Goal: Check status: Check status

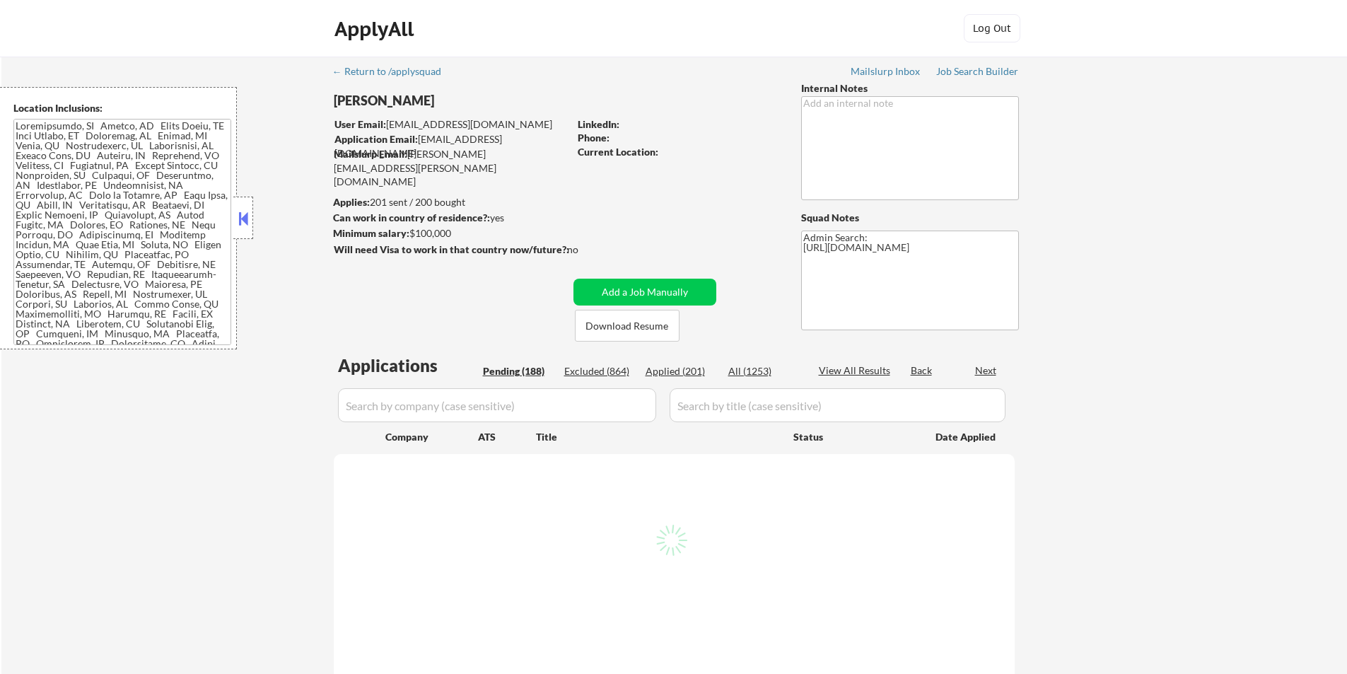
select select ""pending""
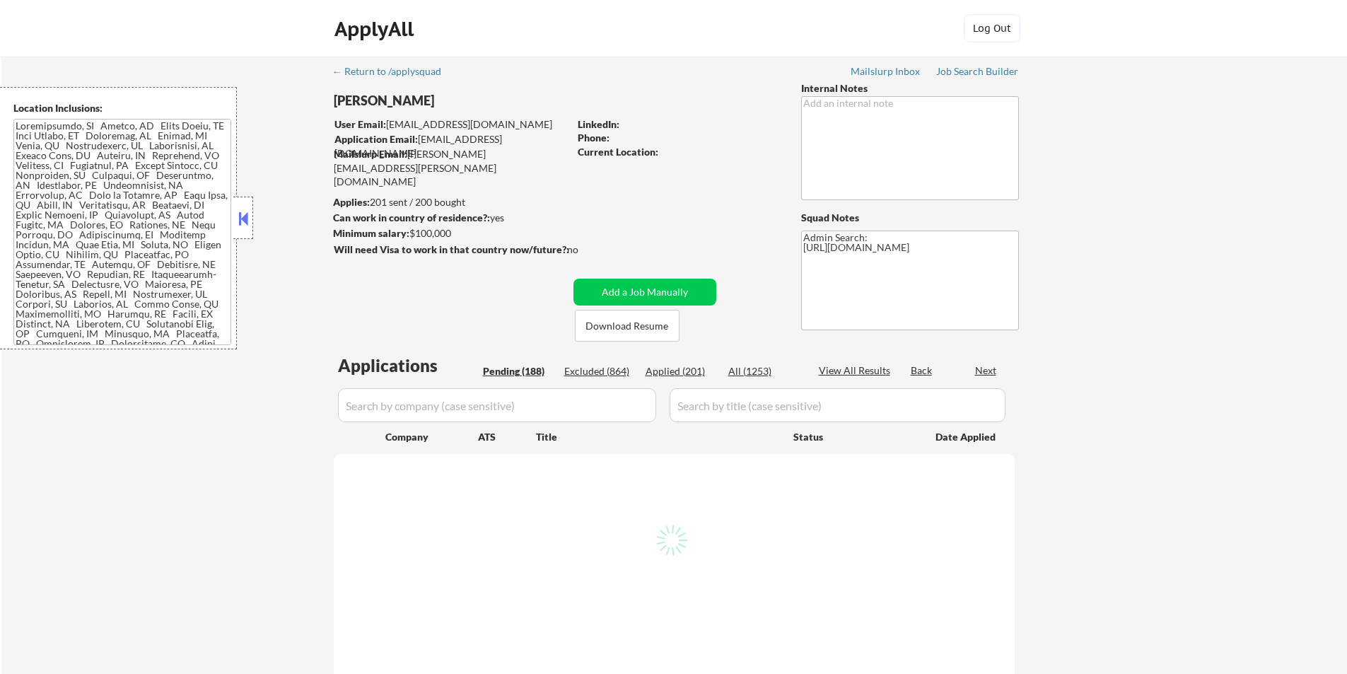
select select ""pending""
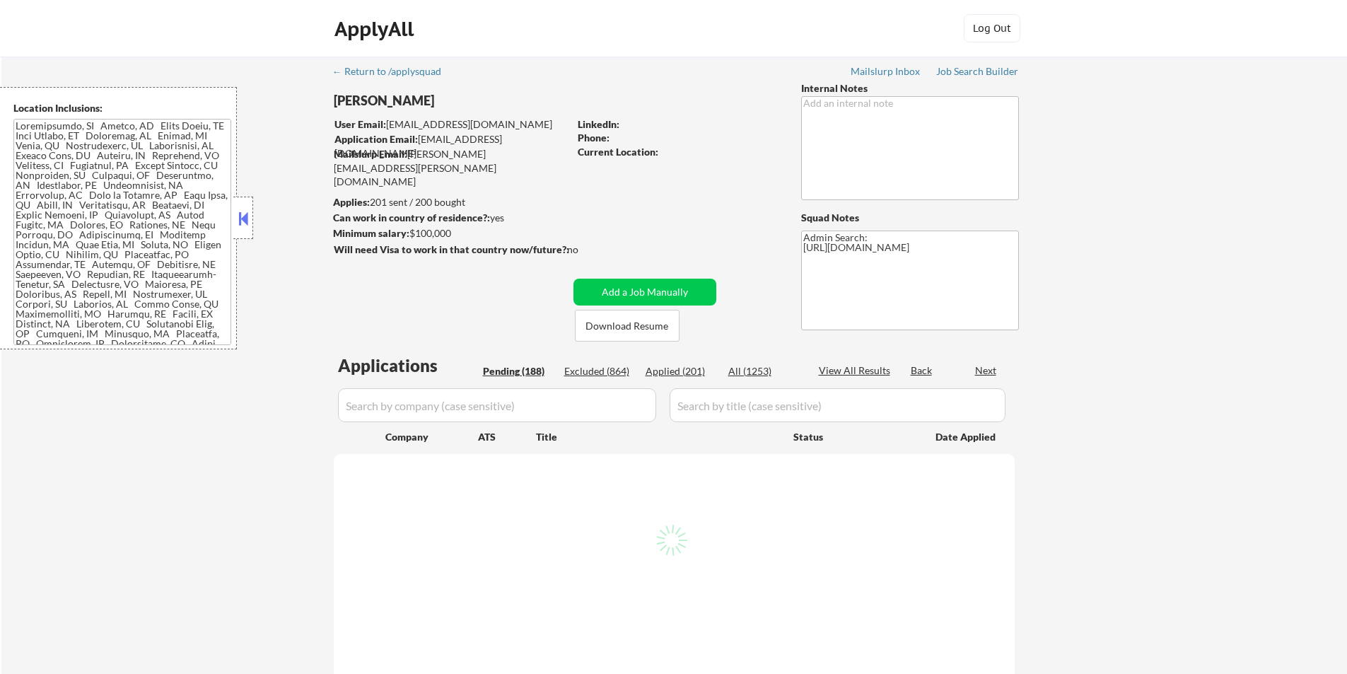
select select ""pending""
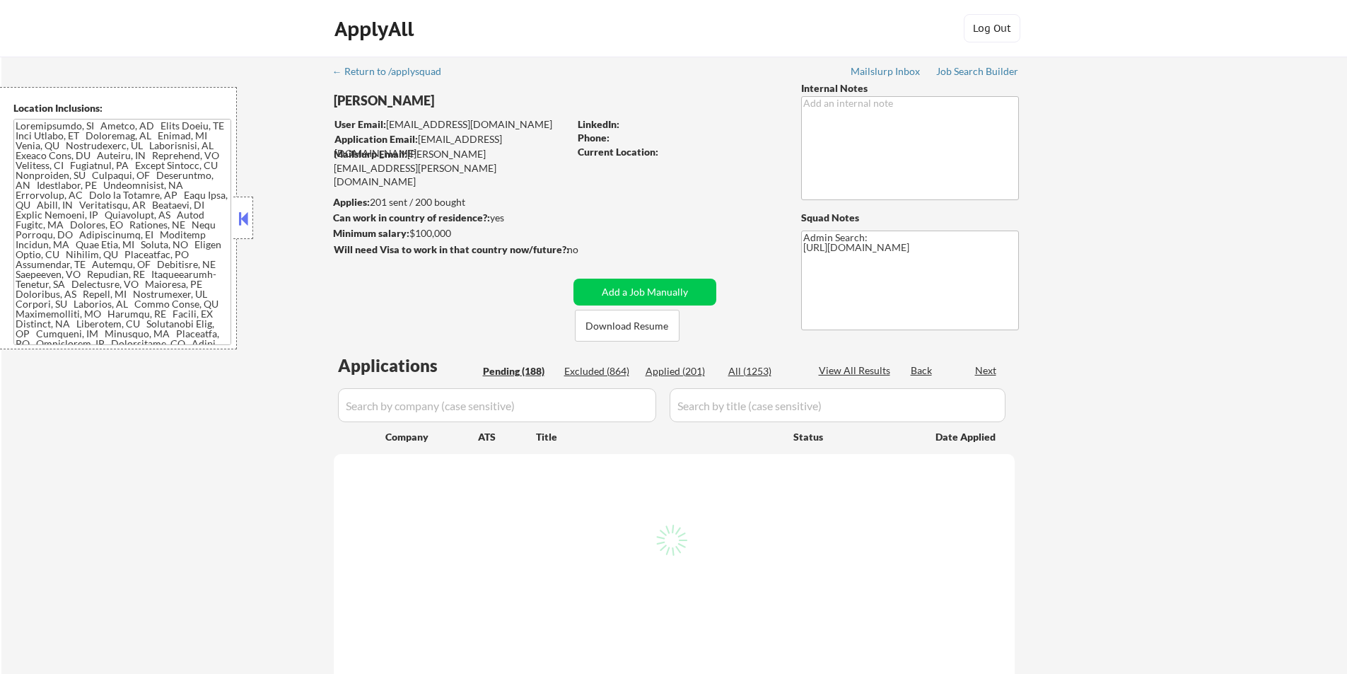
select select ""pending""
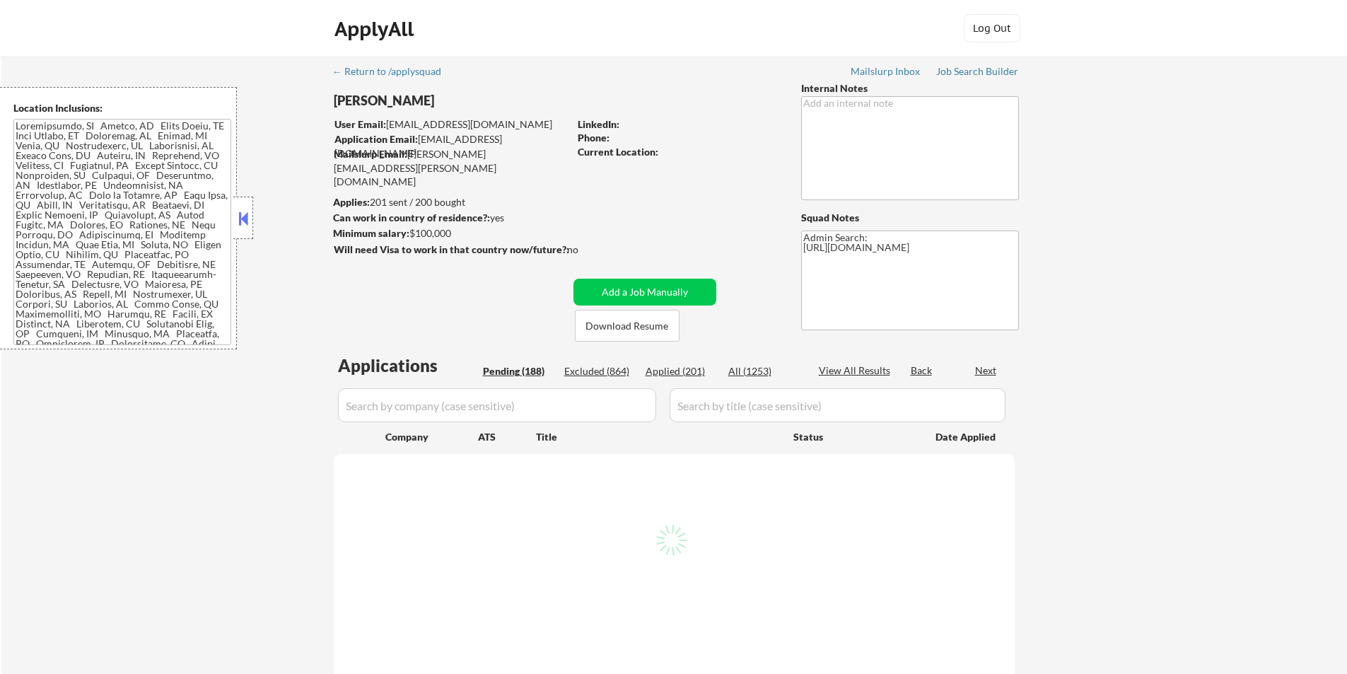
select select ""pending""
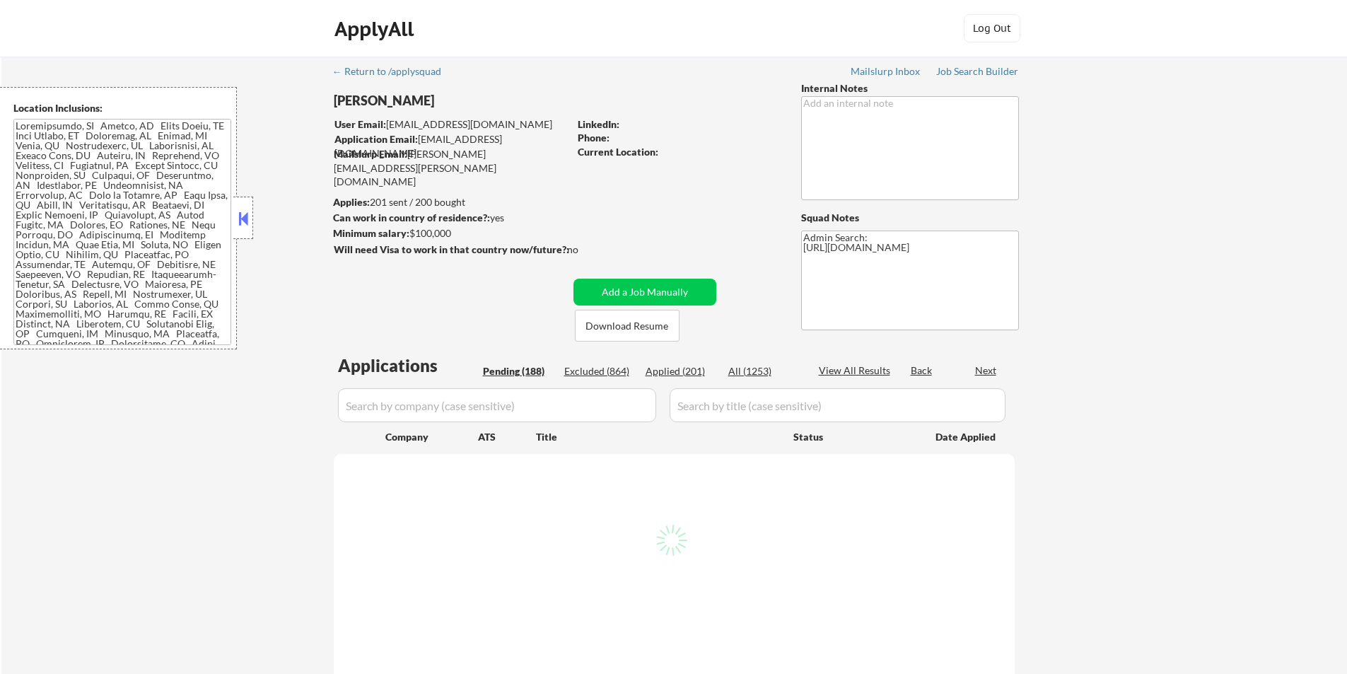
select select ""pending""
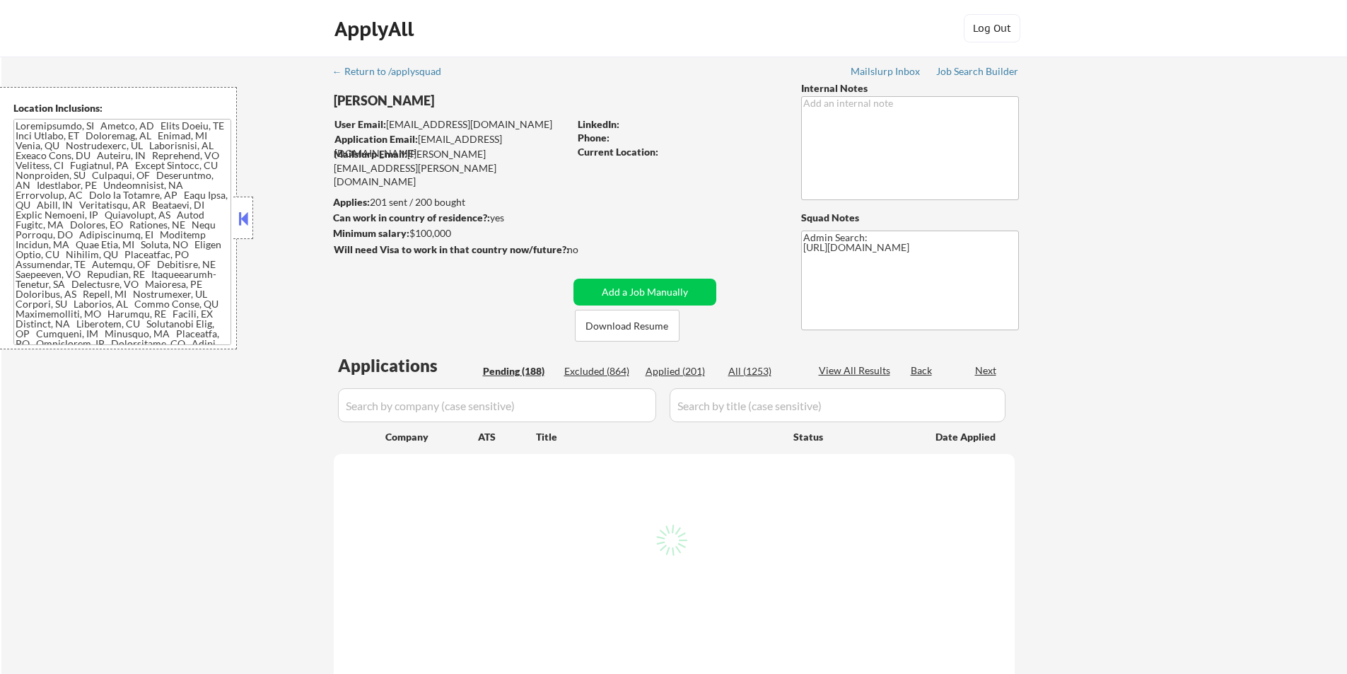
select select ""pending""
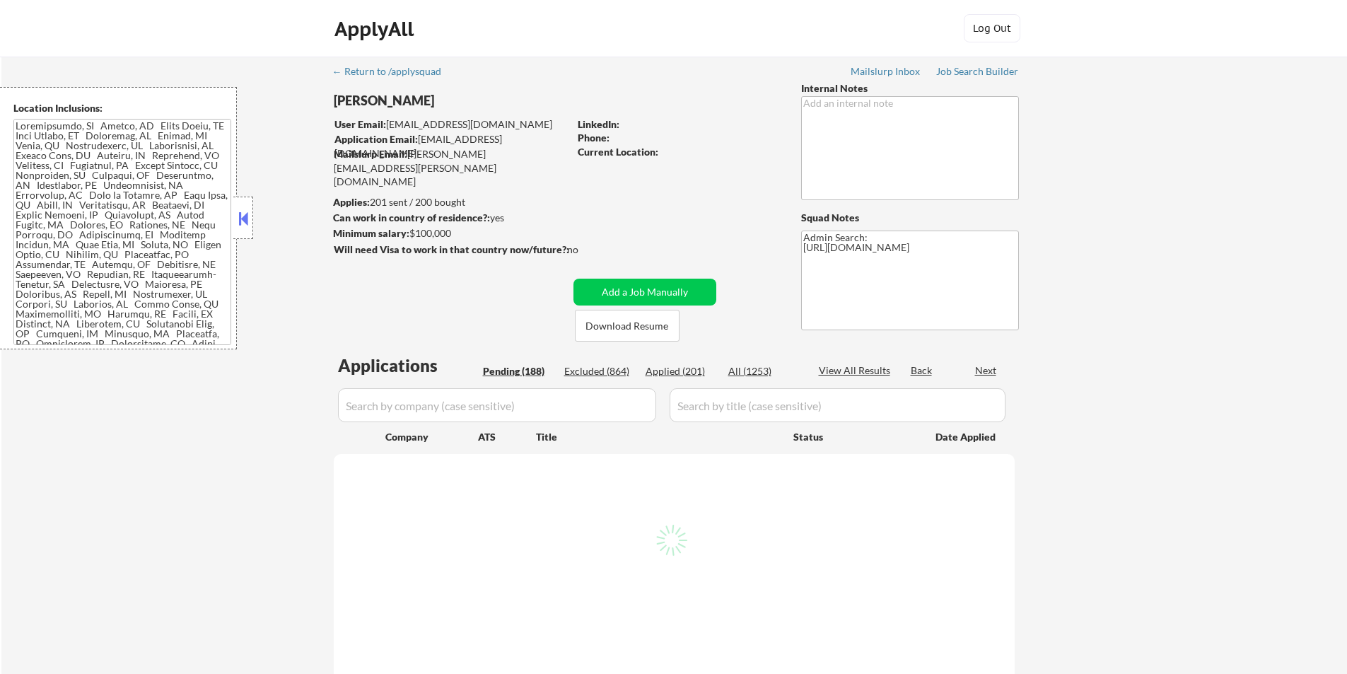
select select ""pending""
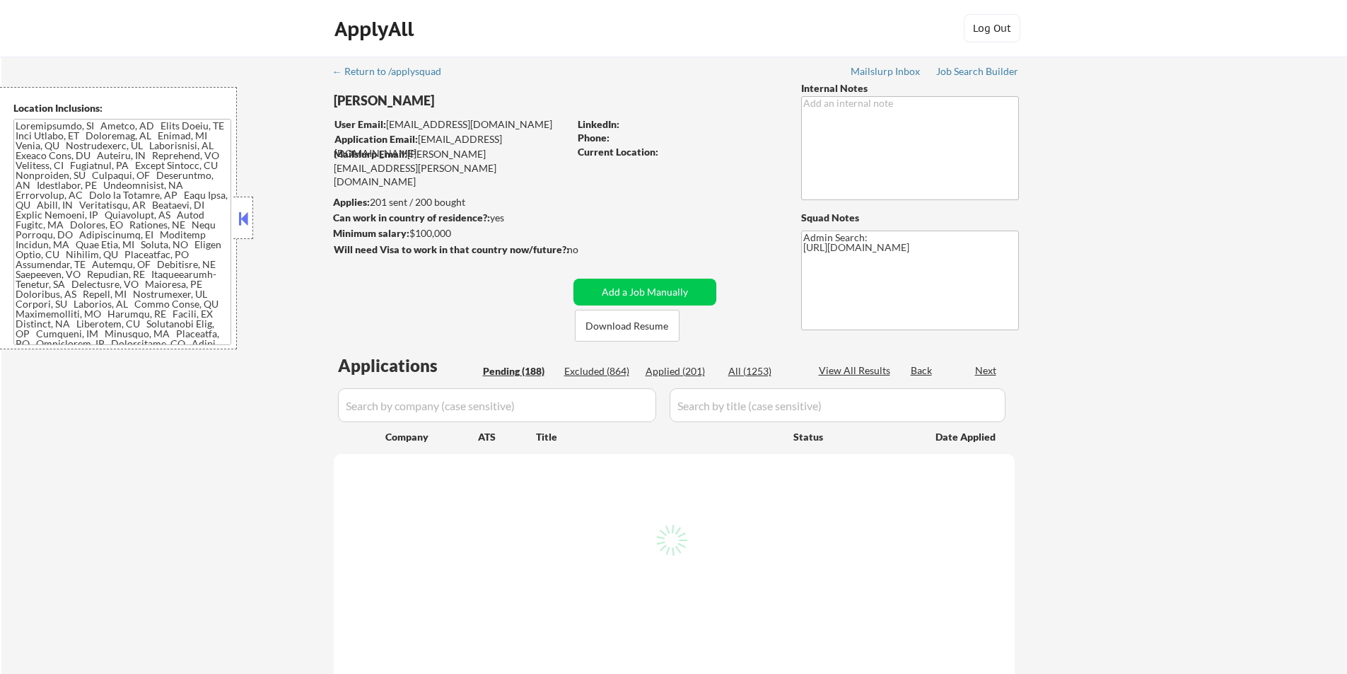
select select ""pending""
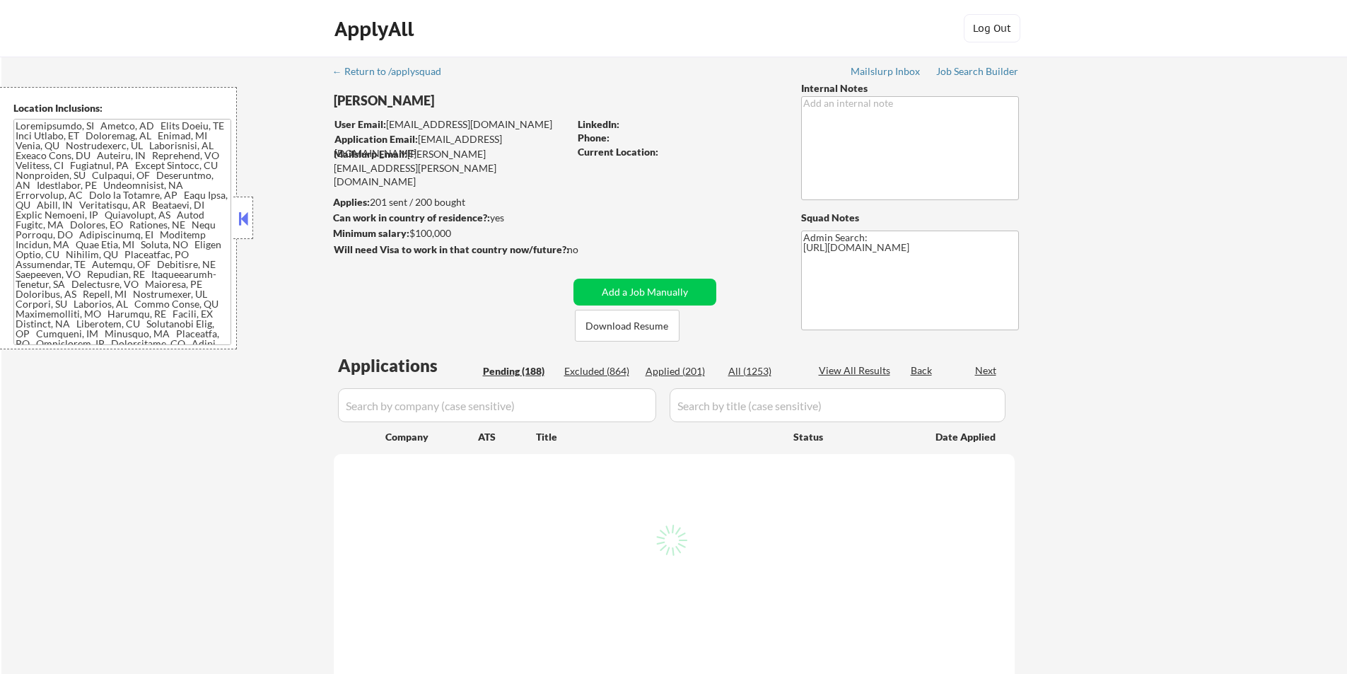
select select ""pending""
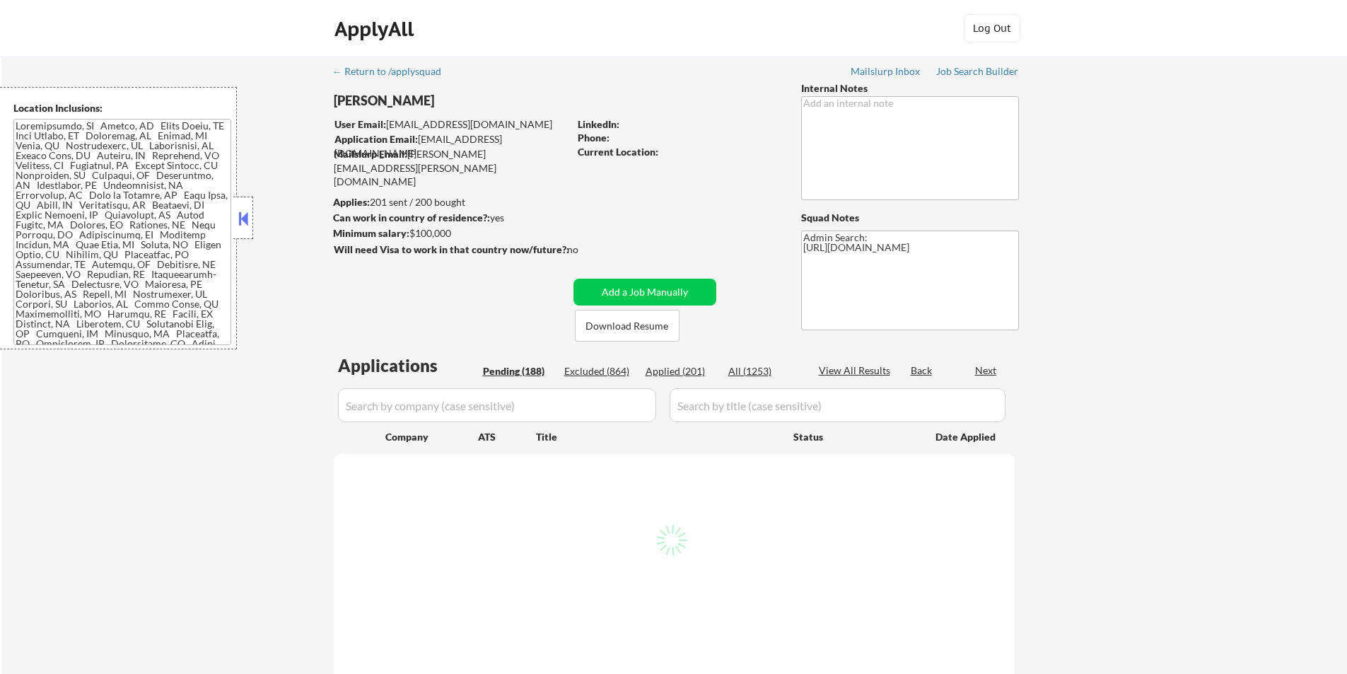
select select ""pending""
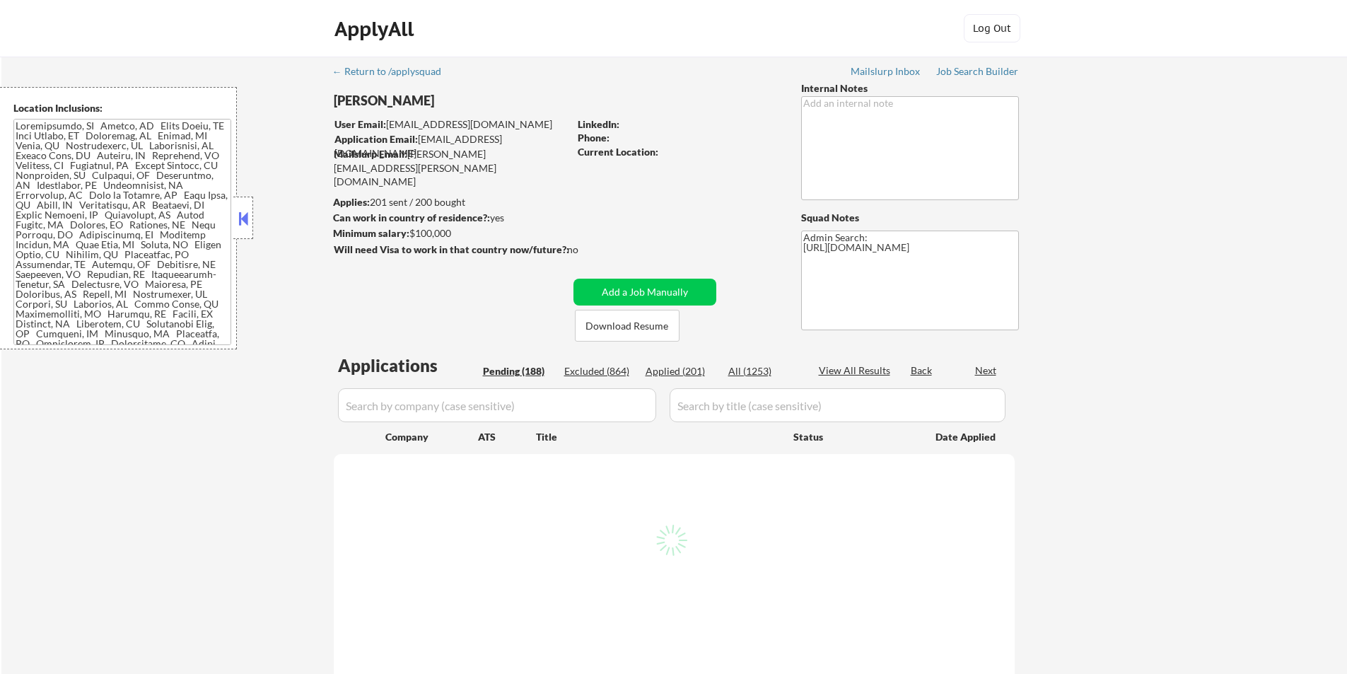
select select ""pending""
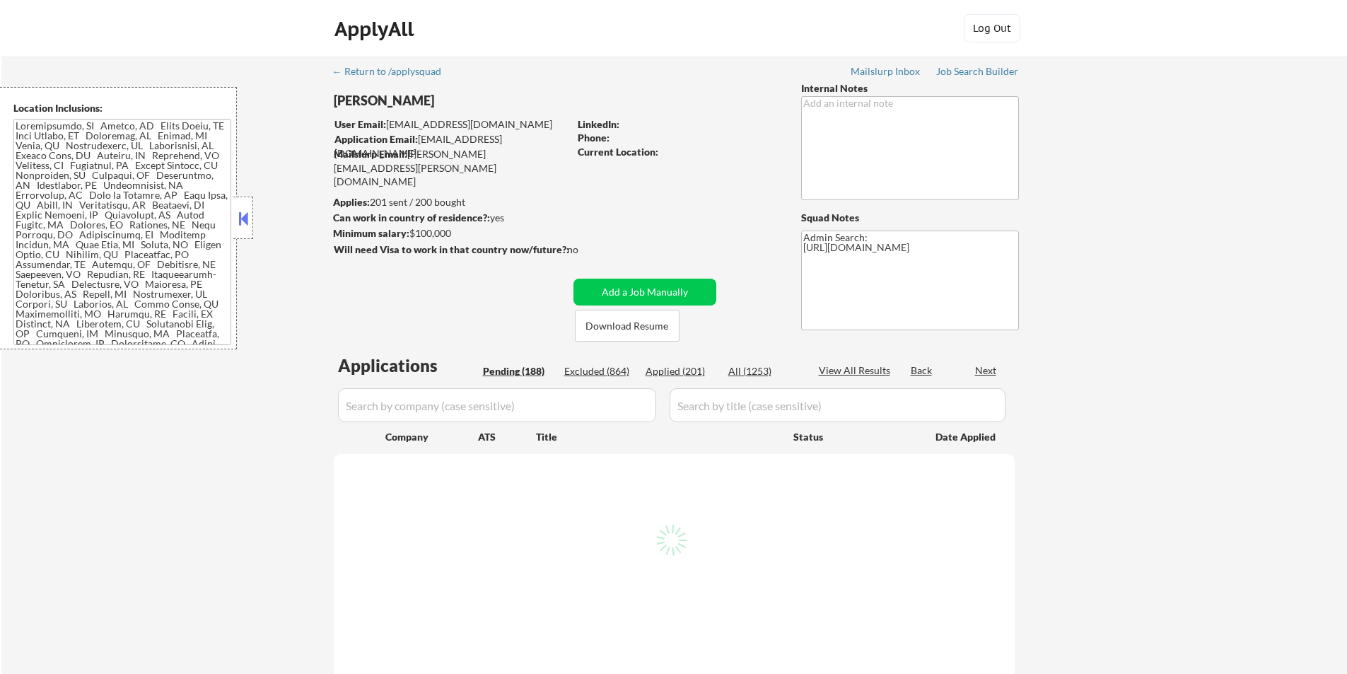
select select ""pending""
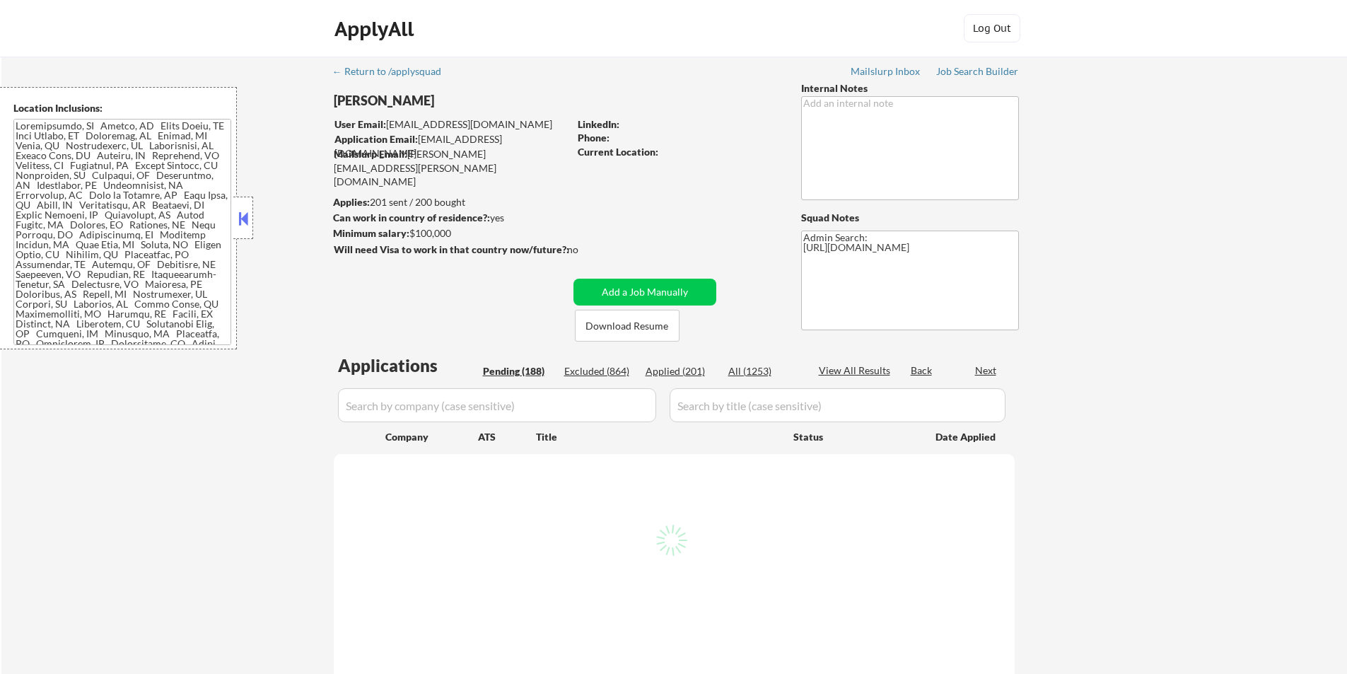
select select ""pending""
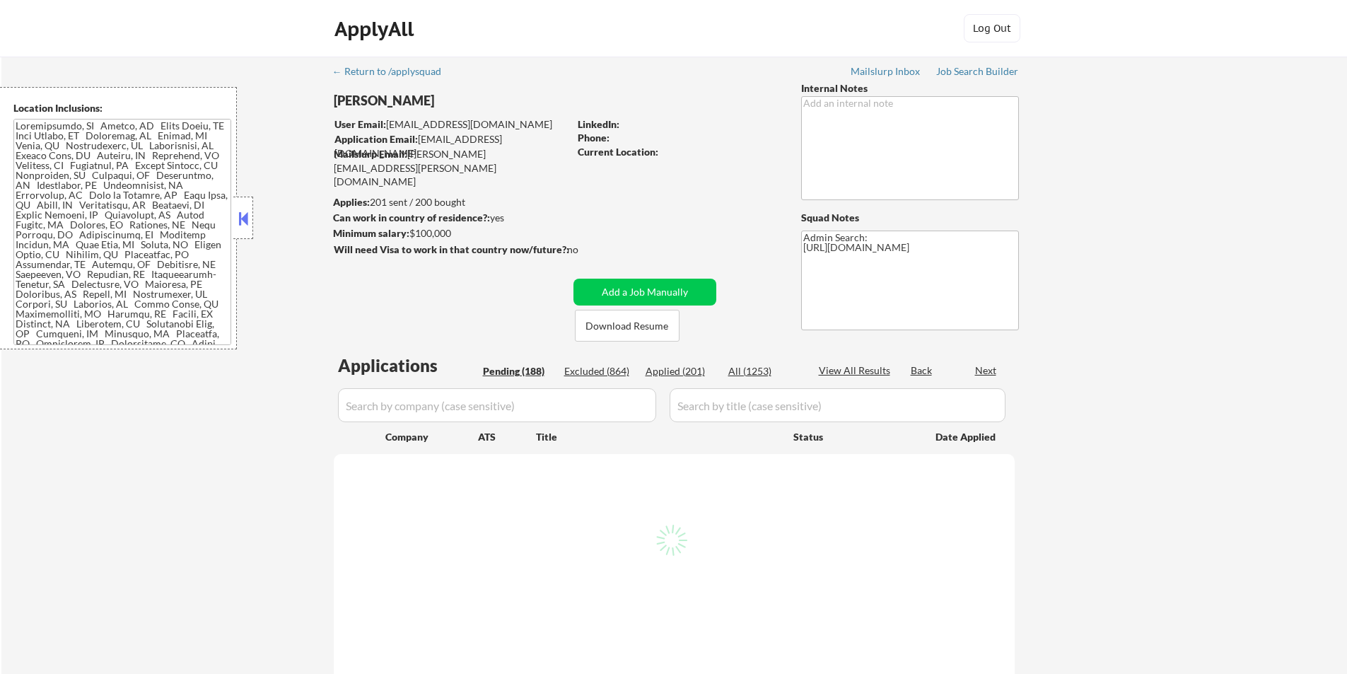
select select ""pending""
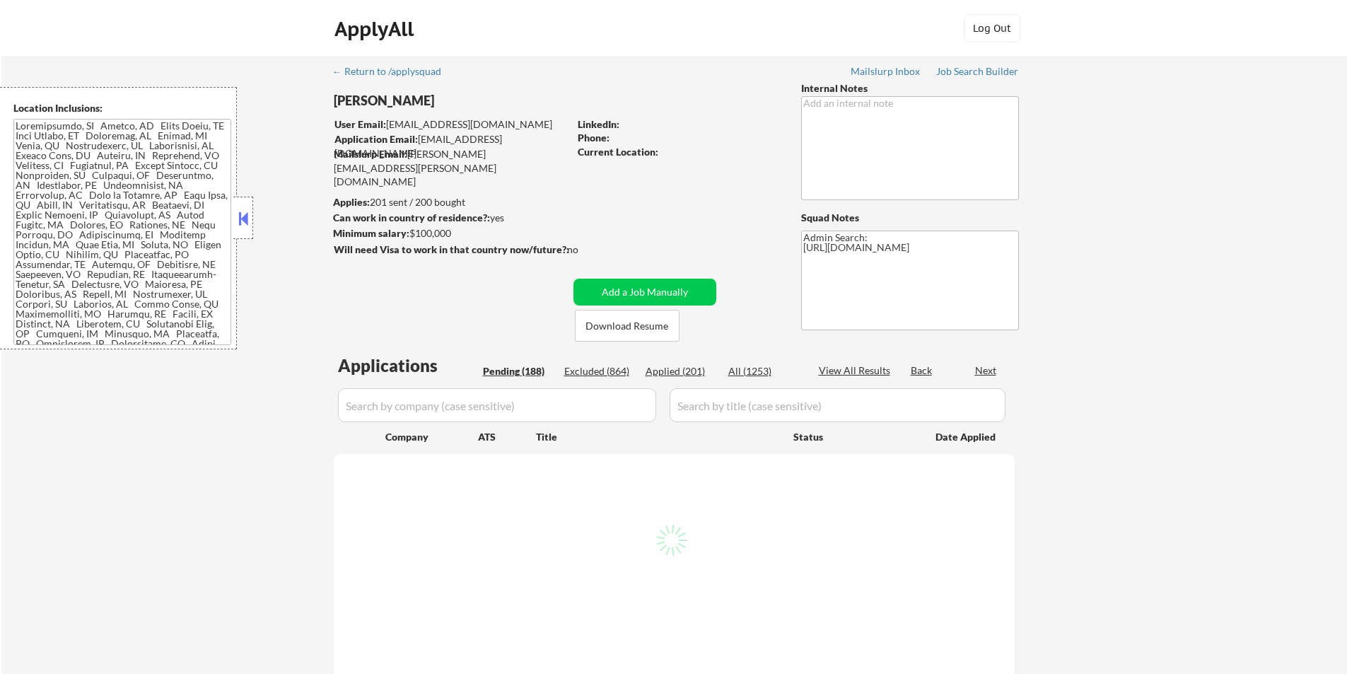
select select ""pending""
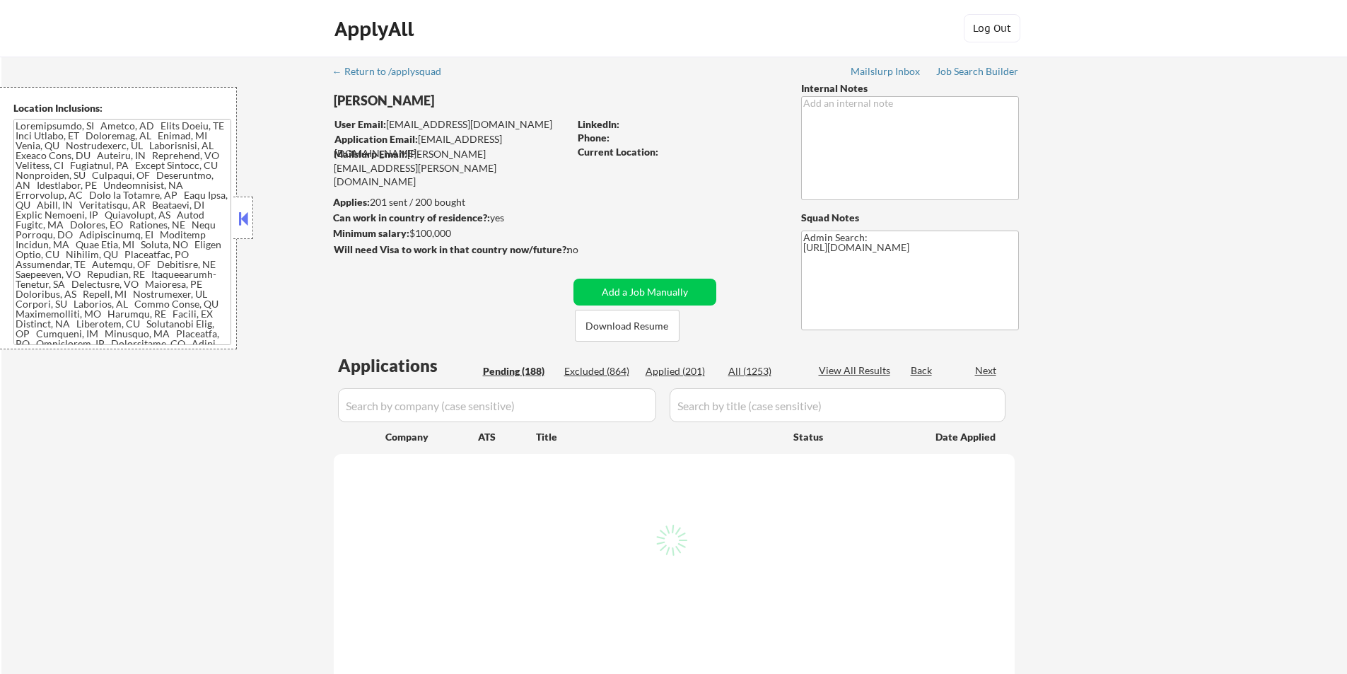
select select ""pending""
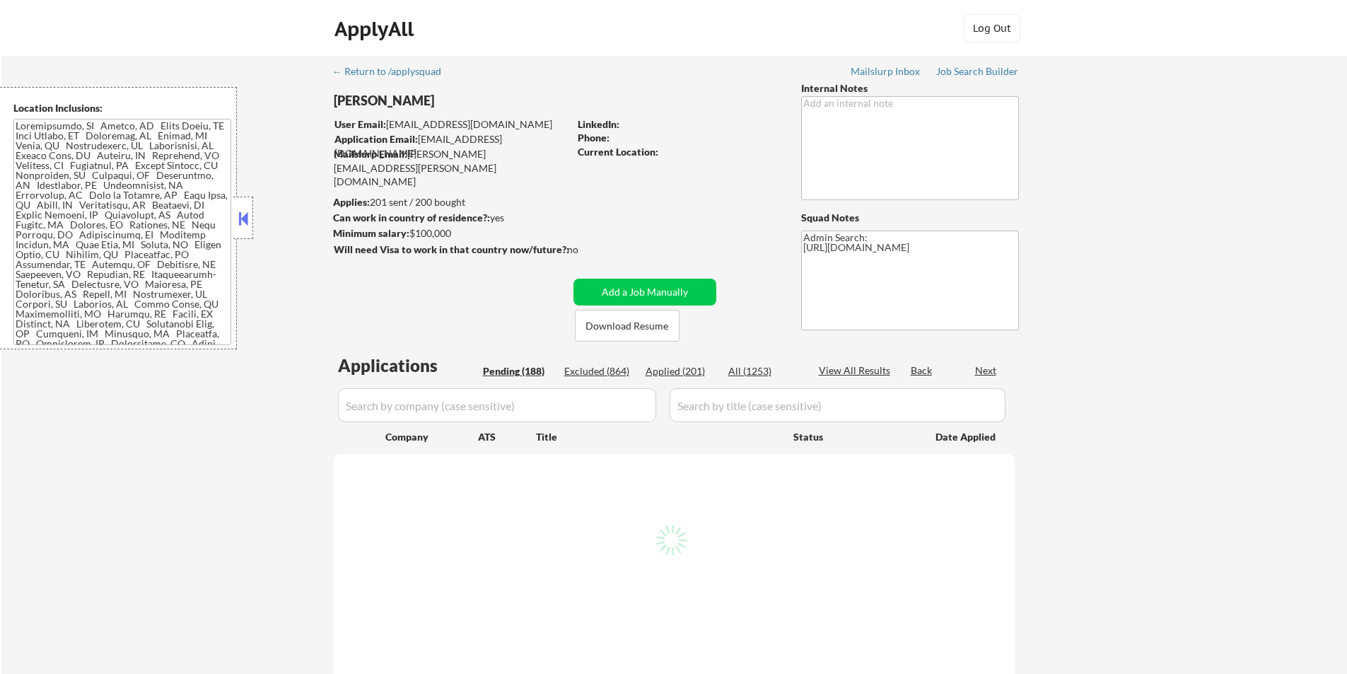
select select ""pending""
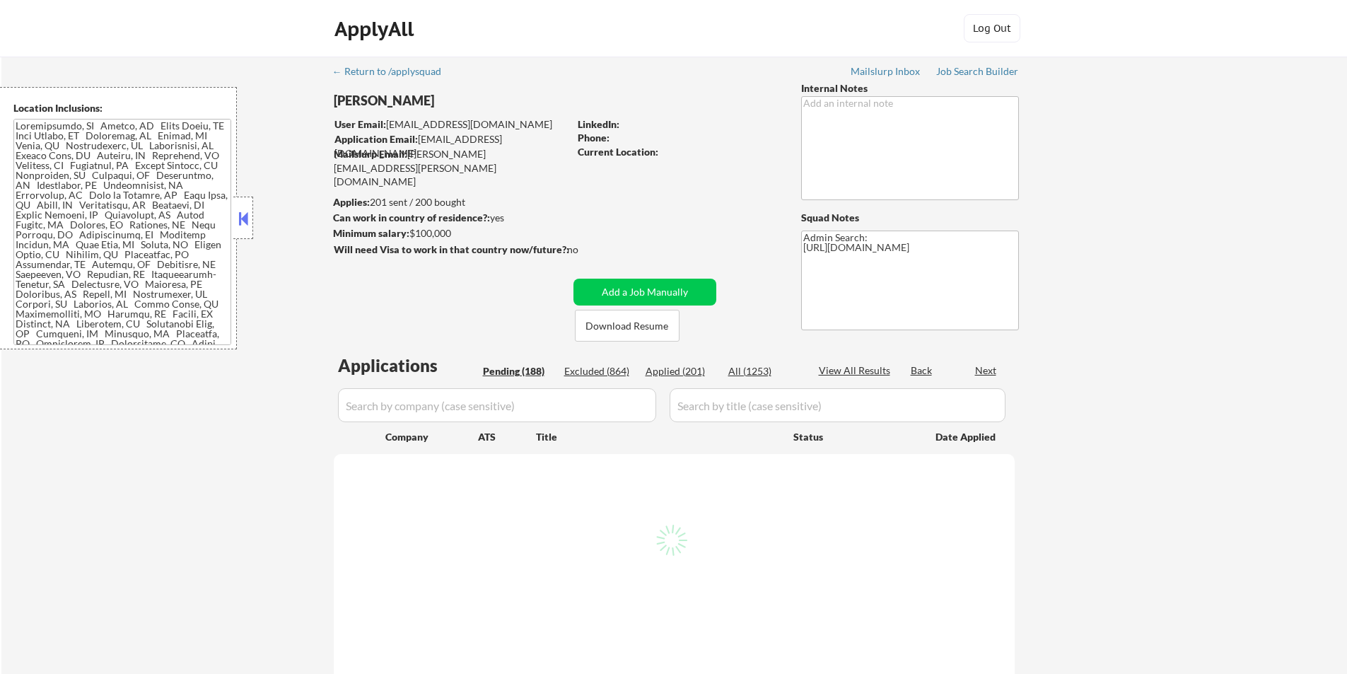
select select ""pending""
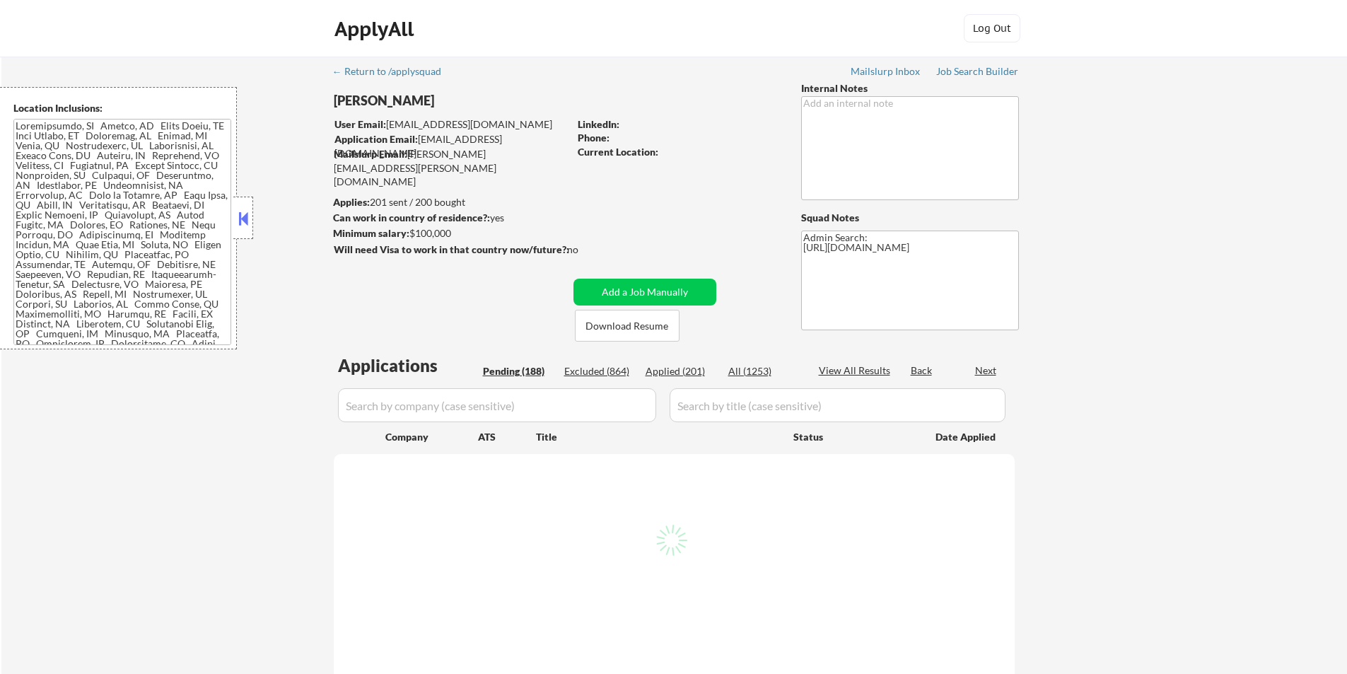
select select ""pending""
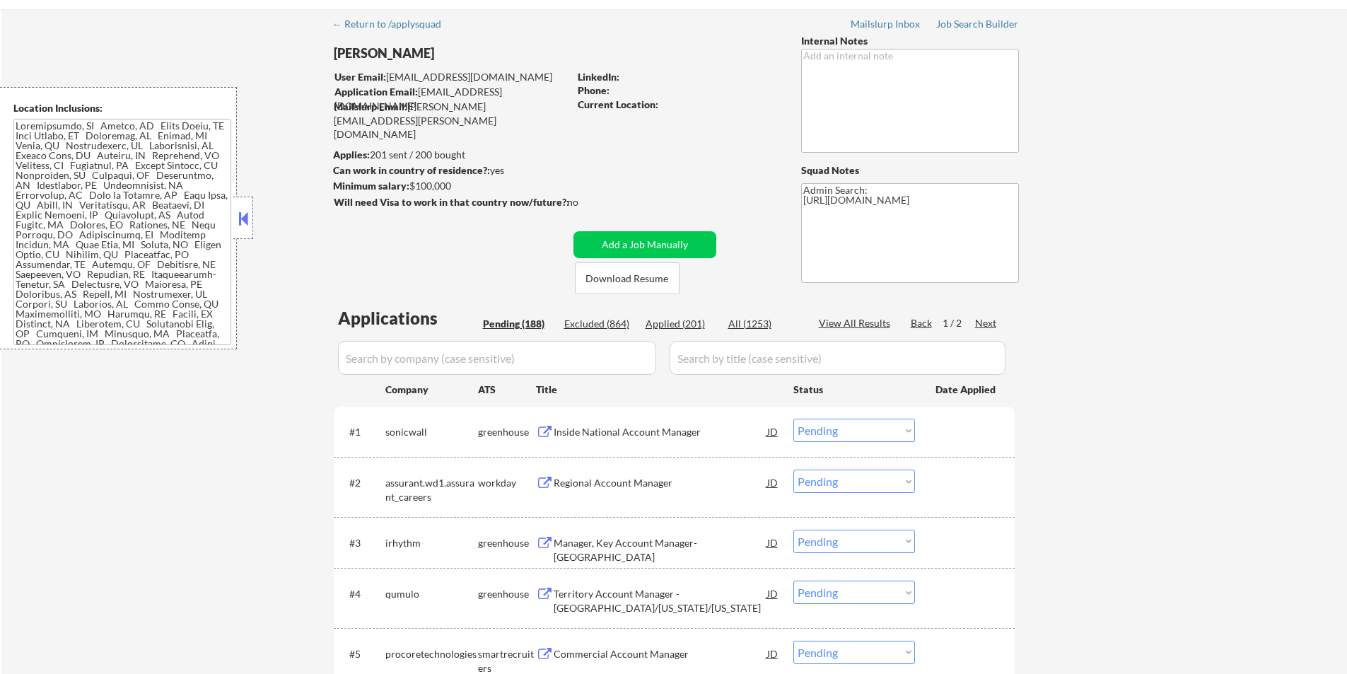
scroll to position [71, 0]
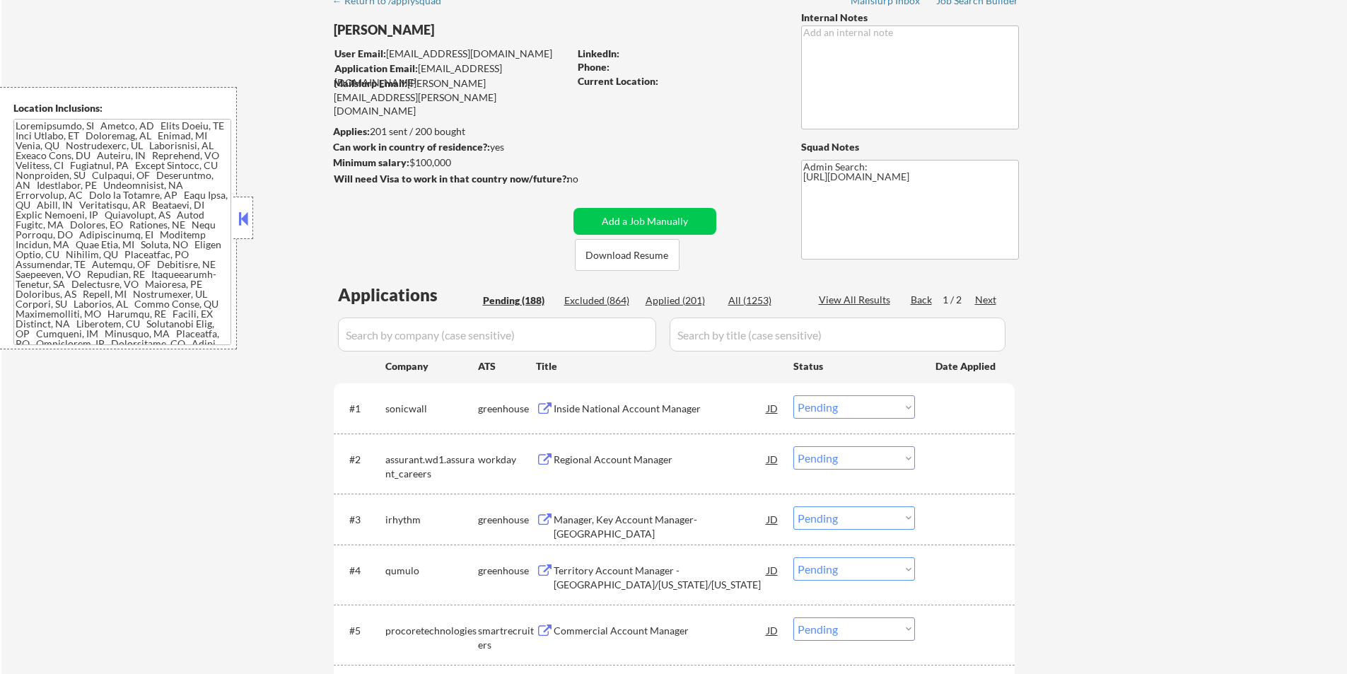
click at [673, 298] on div "Applied (201)" at bounding box center [680, 300] width 71 height 14
select select ""applied""
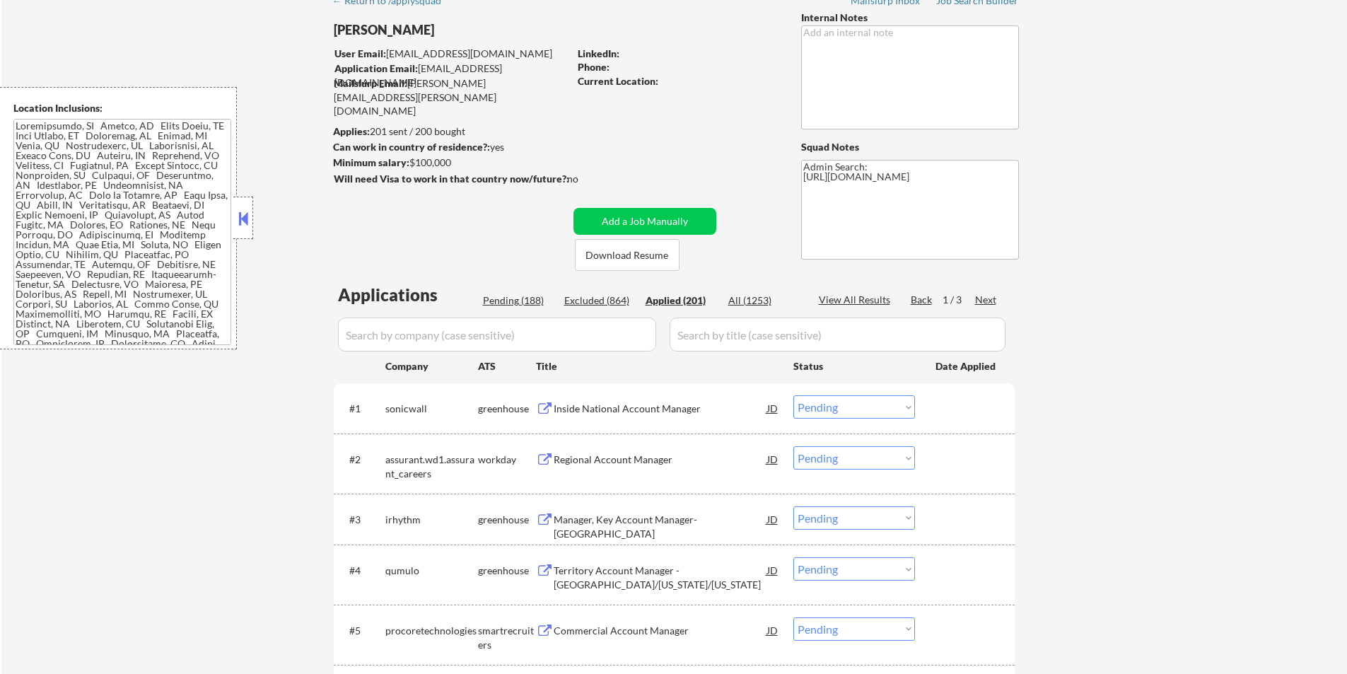
select select ""applied""
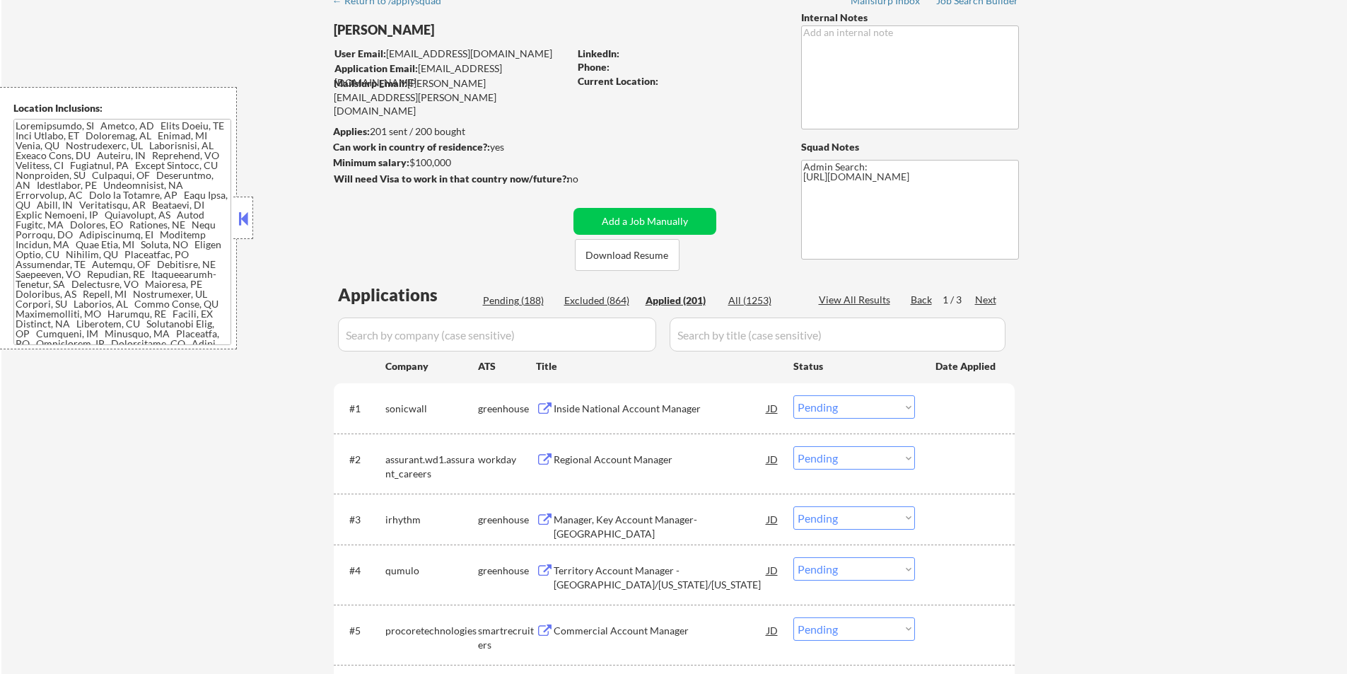
select select ""applied""
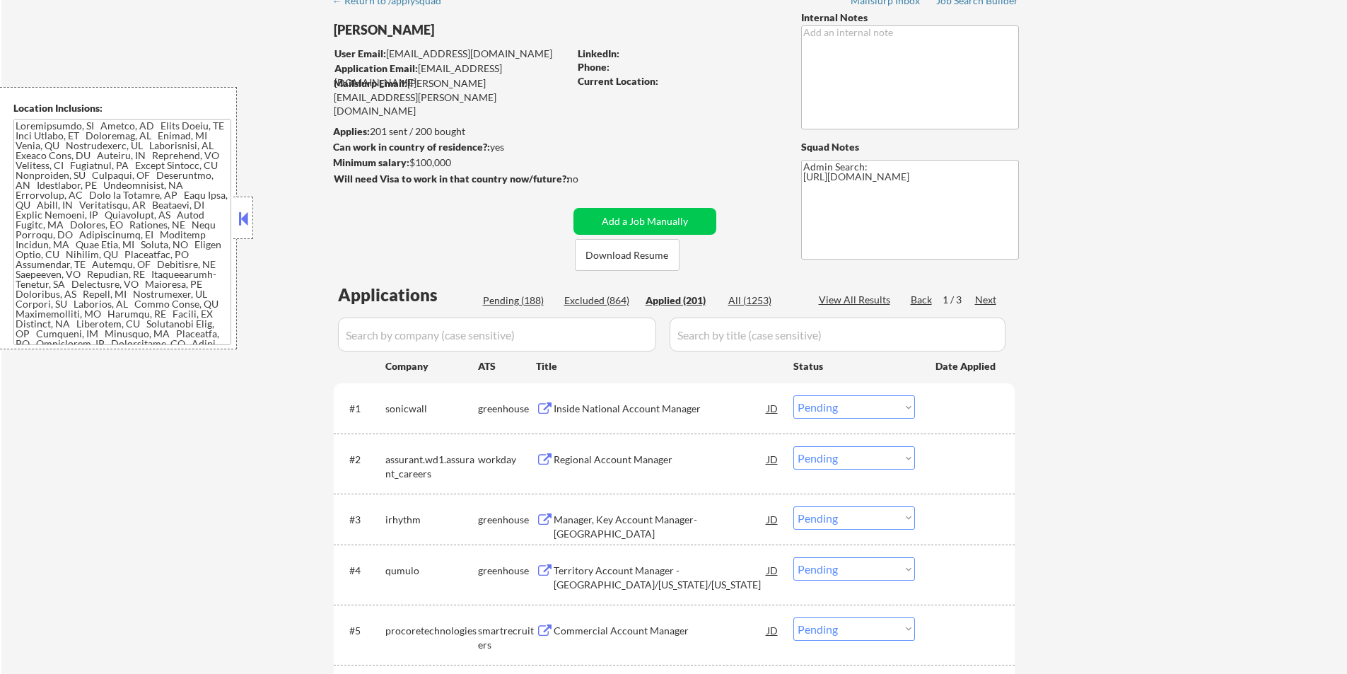
select select ""applied""
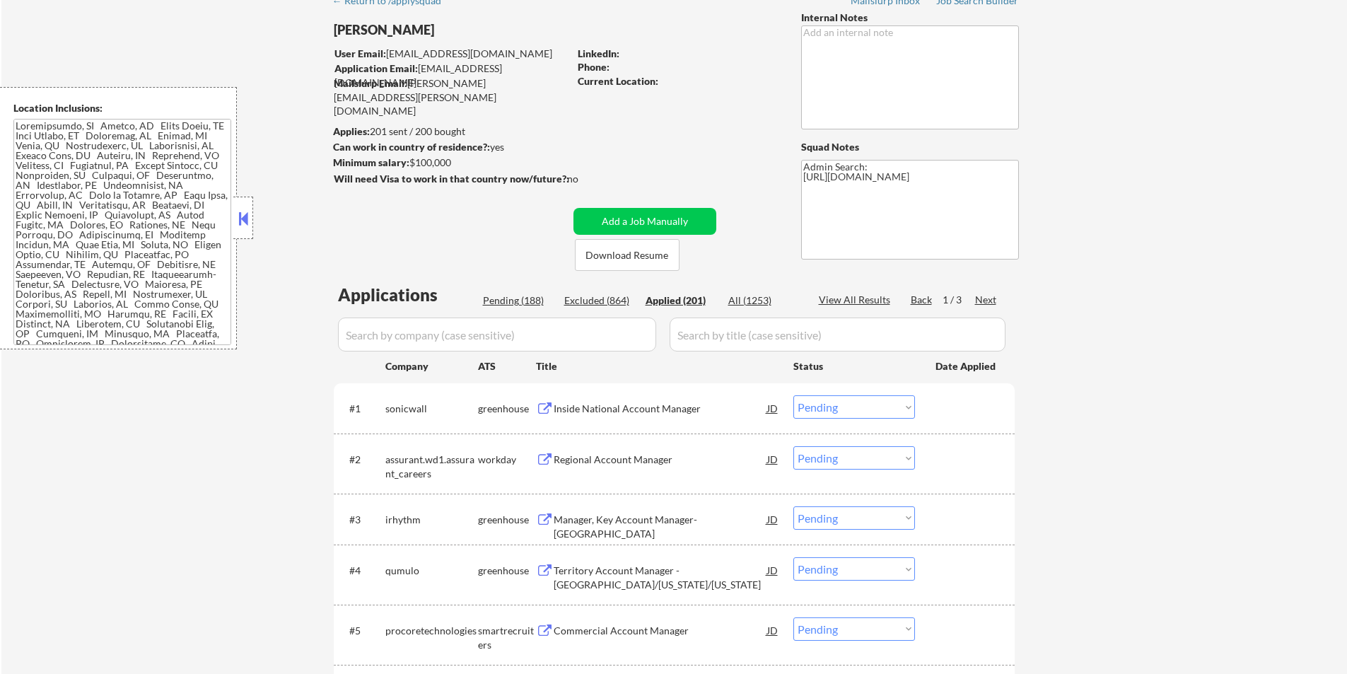
select select ""applied""
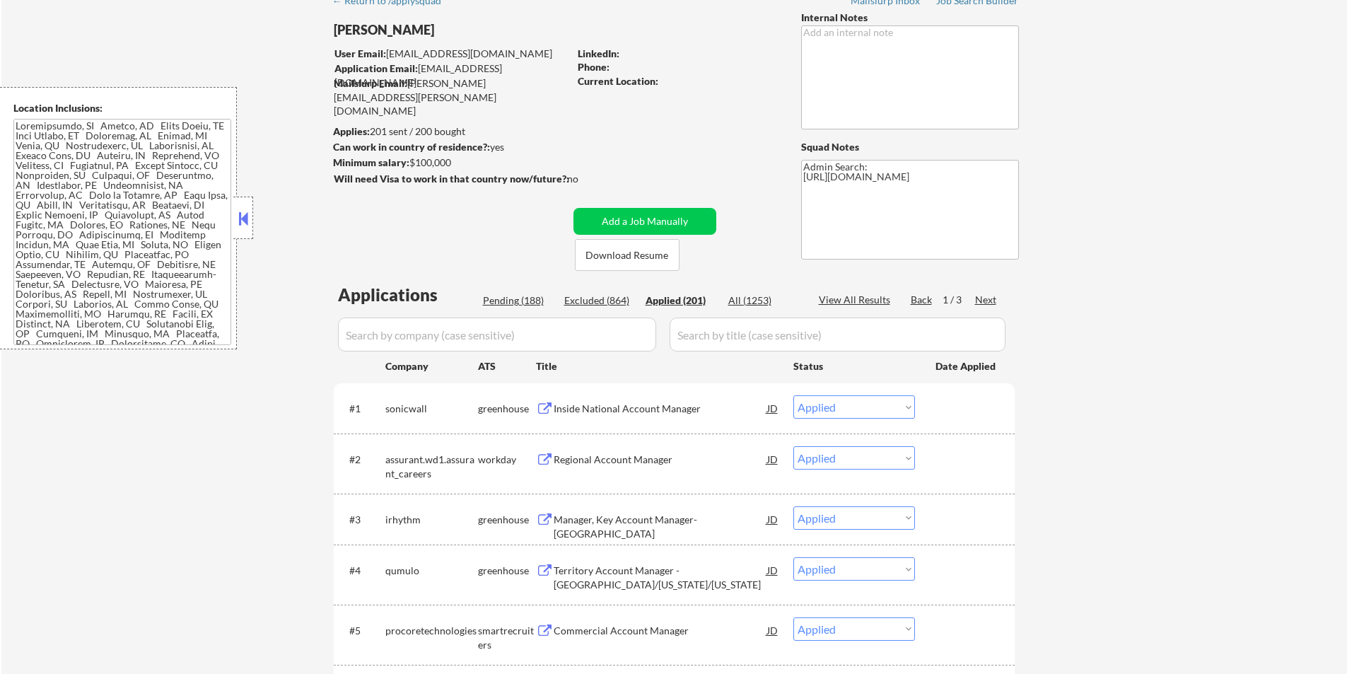
select select ""applied""
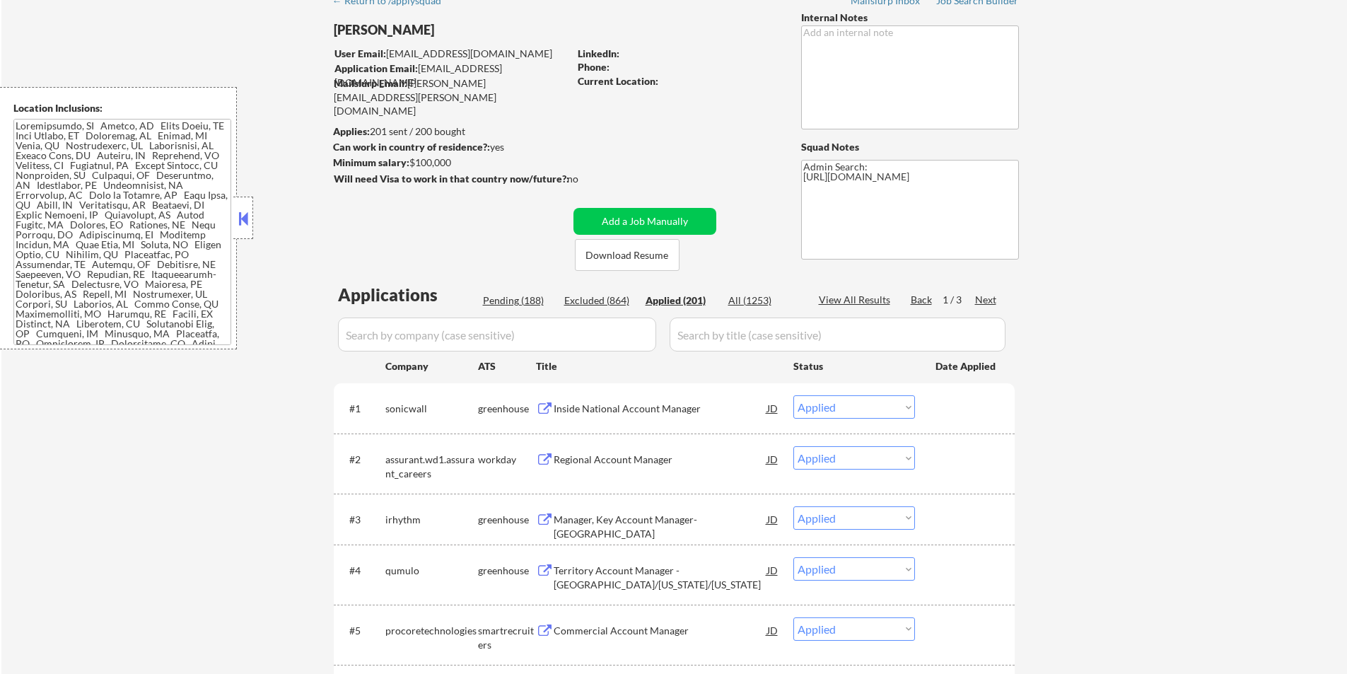
select select ""applied""
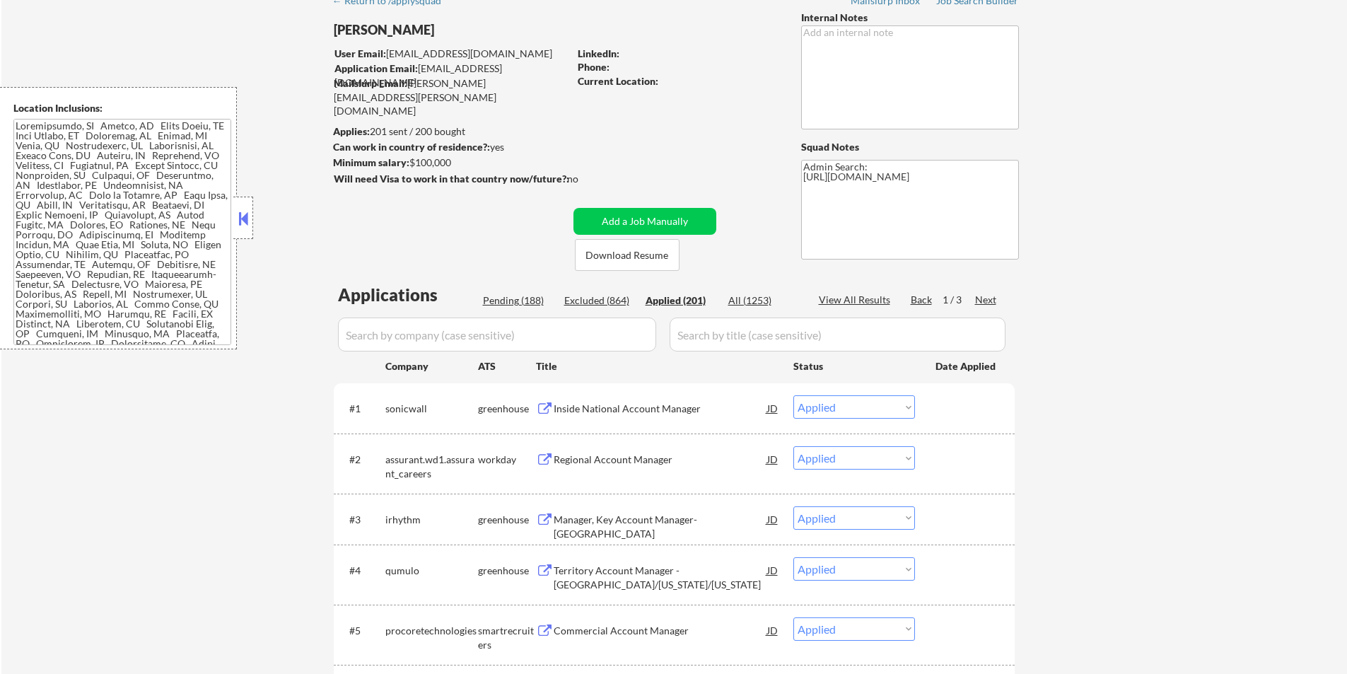
select select ""applied""
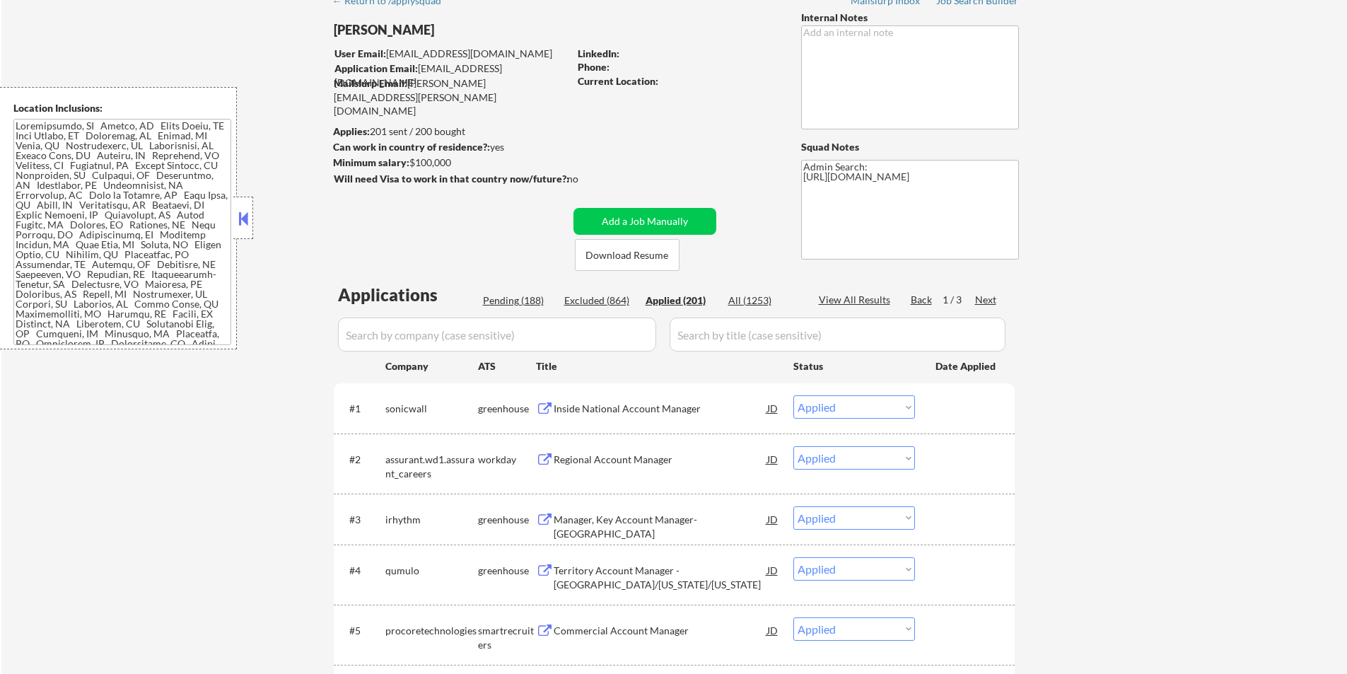
select select ""applied""
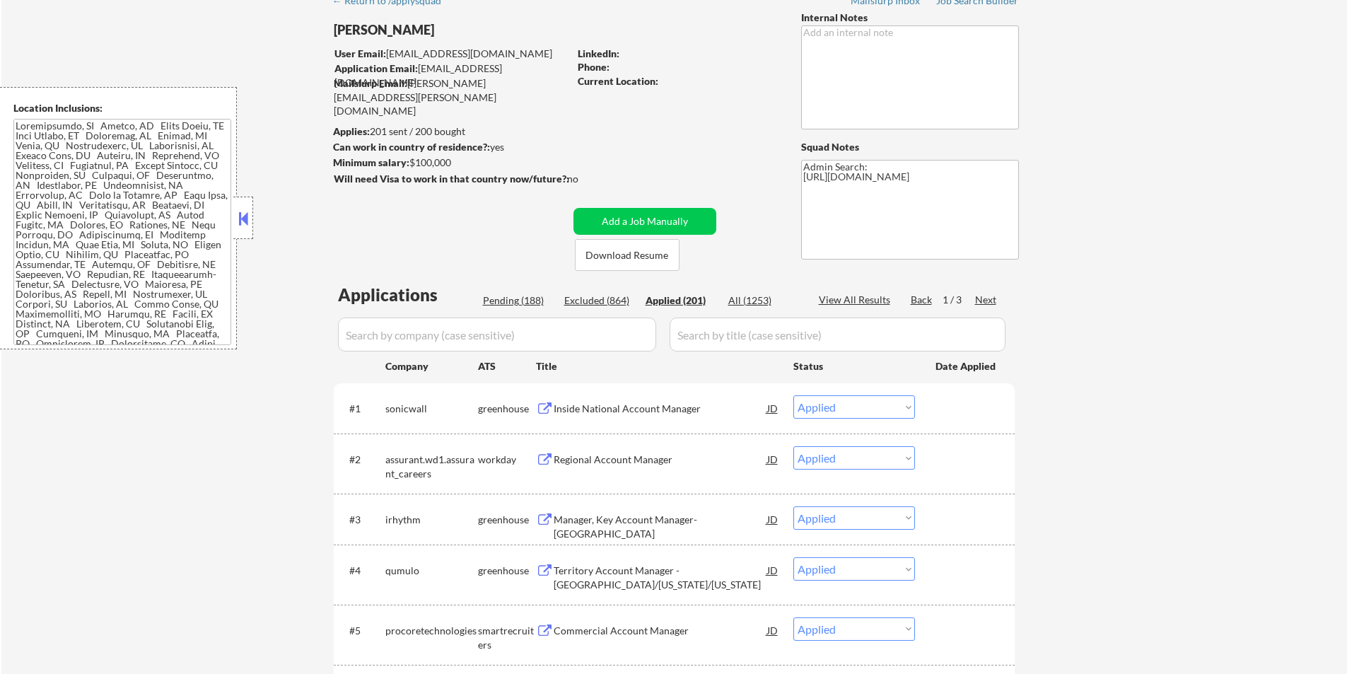
select select ""applied""
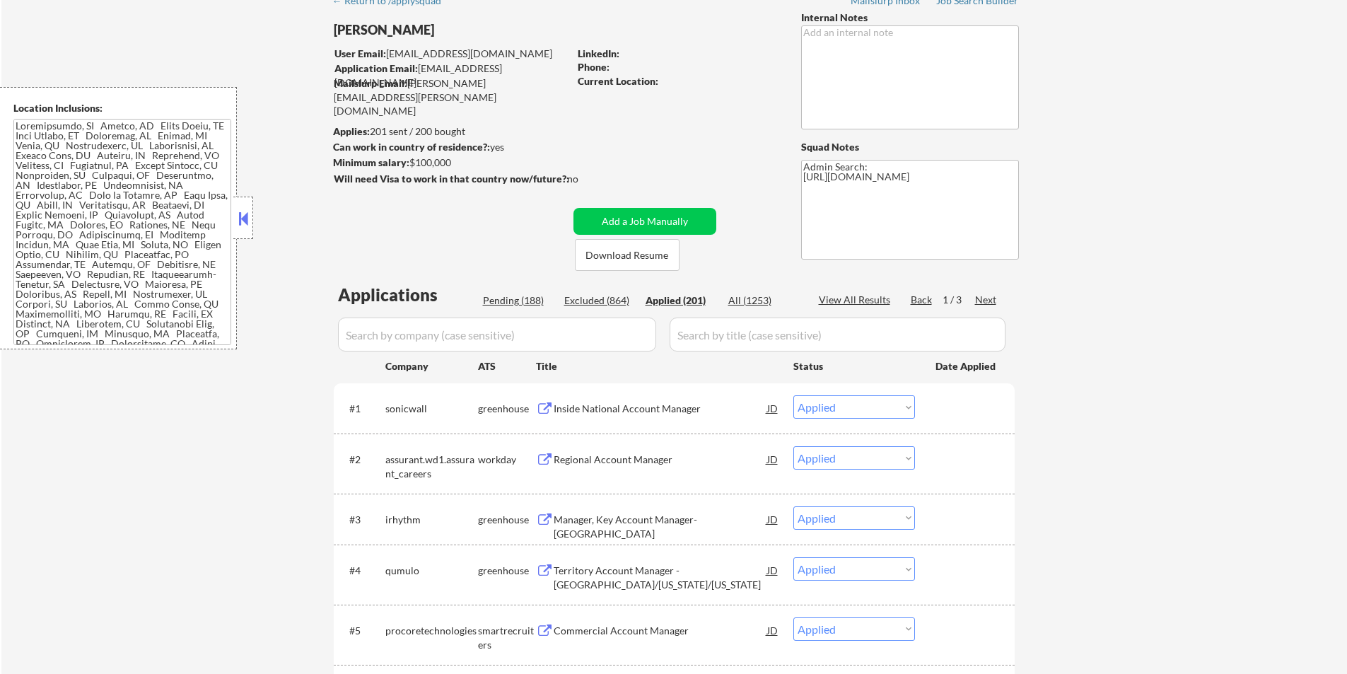
select select ""applied""
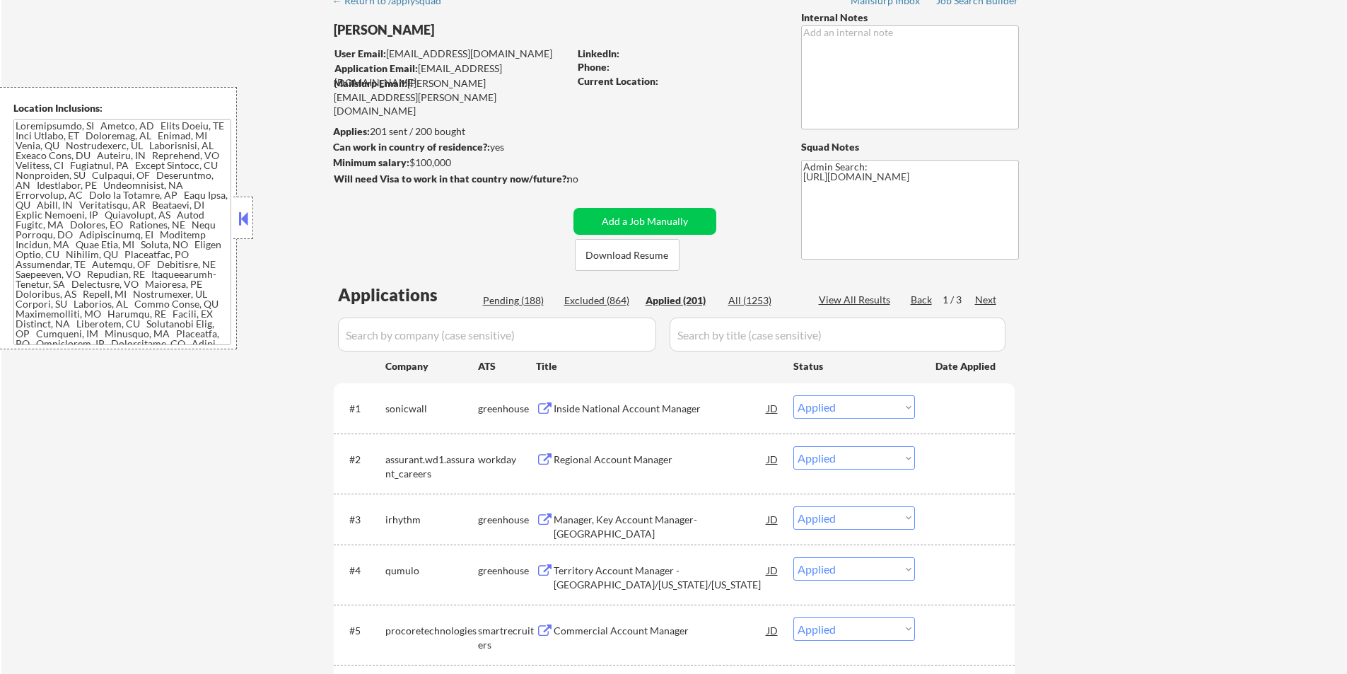
select select ""applied""
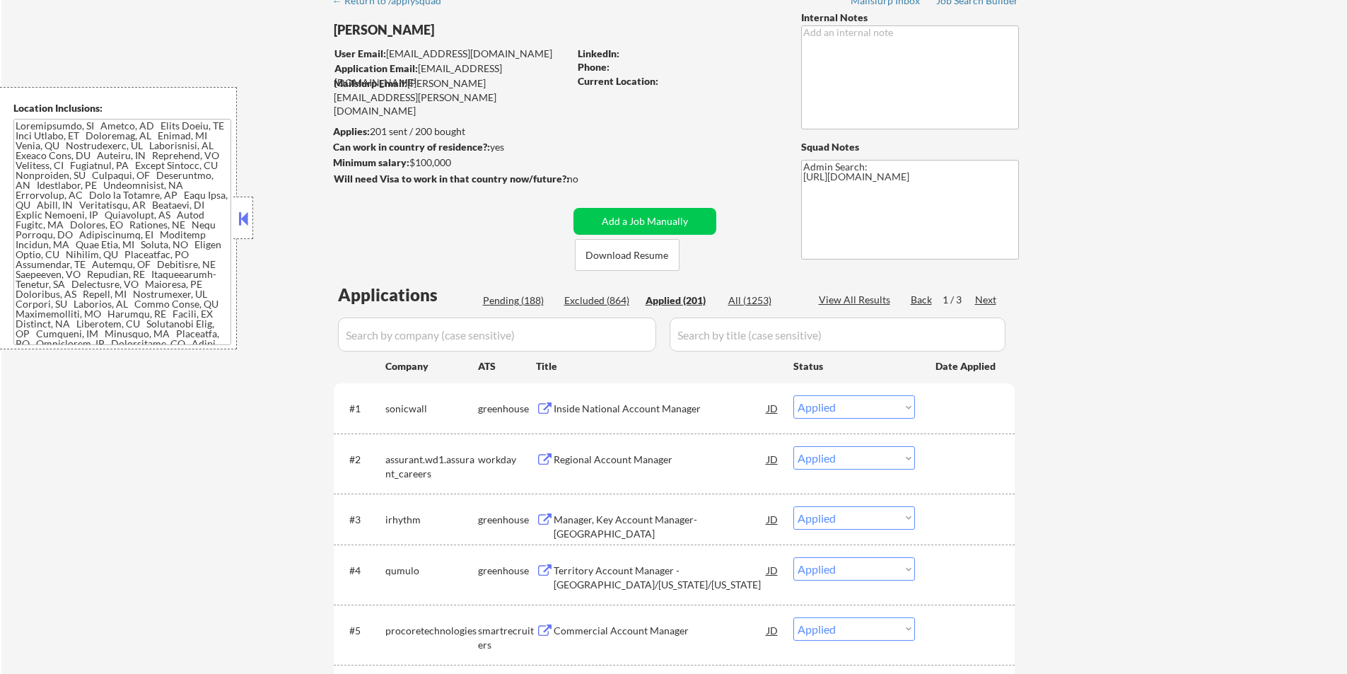
select select ""applied""
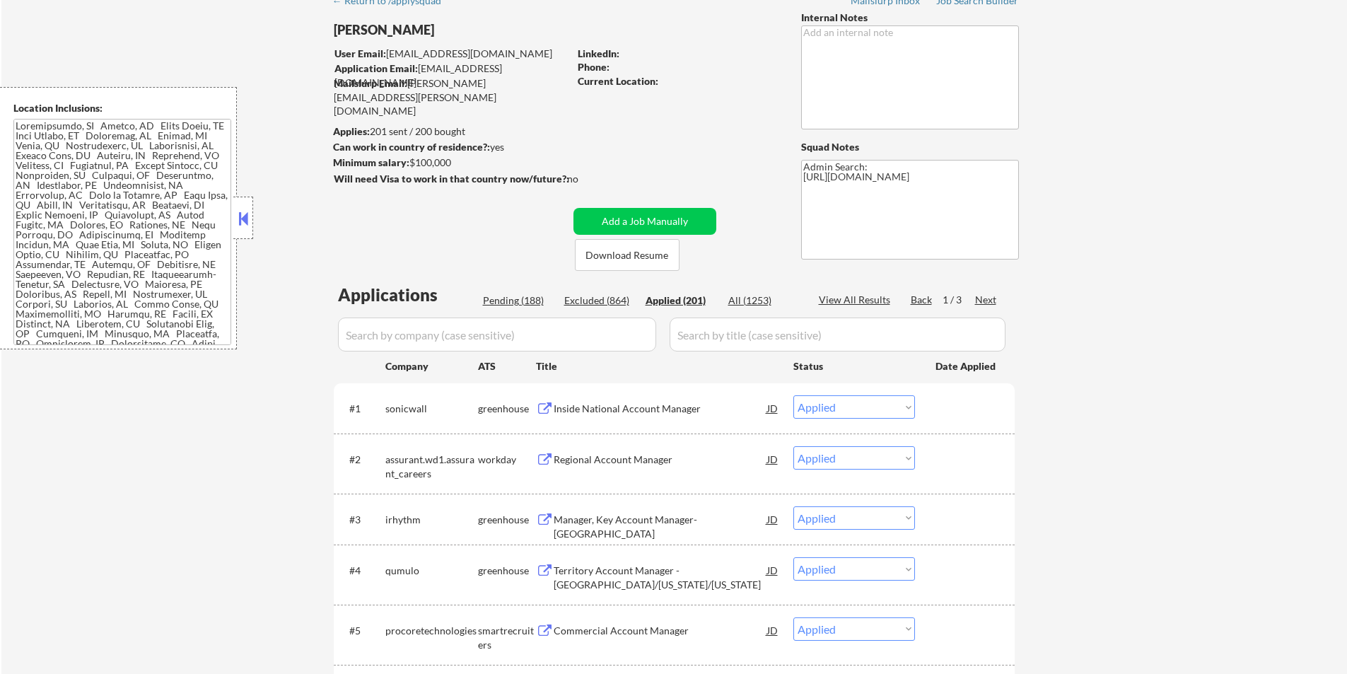
select select ""applied""
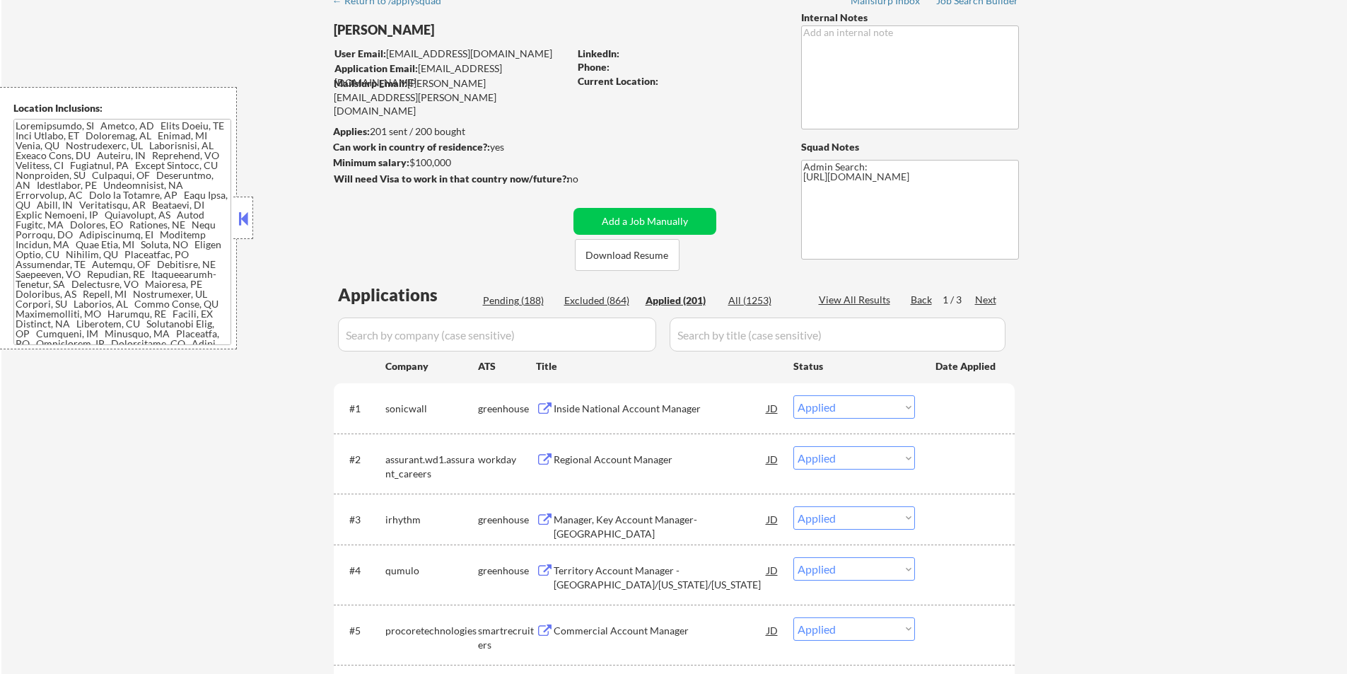
select select ""applied""
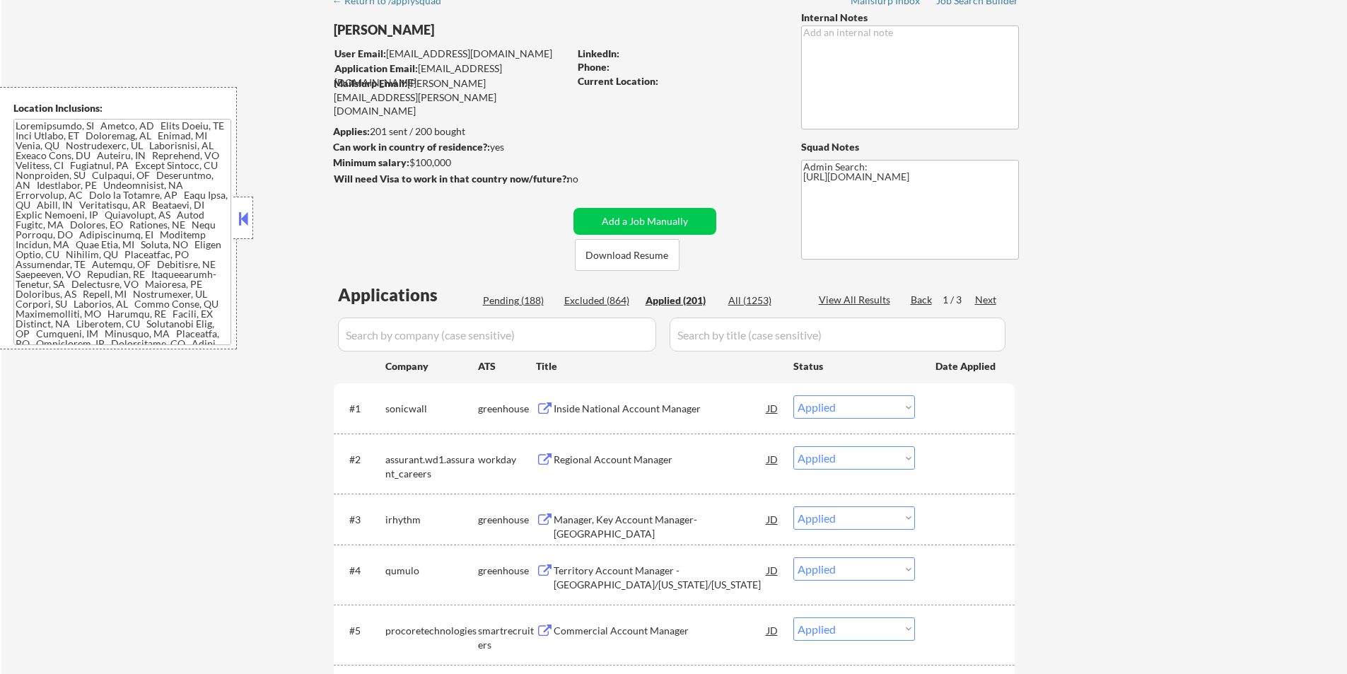
select select ""applied""
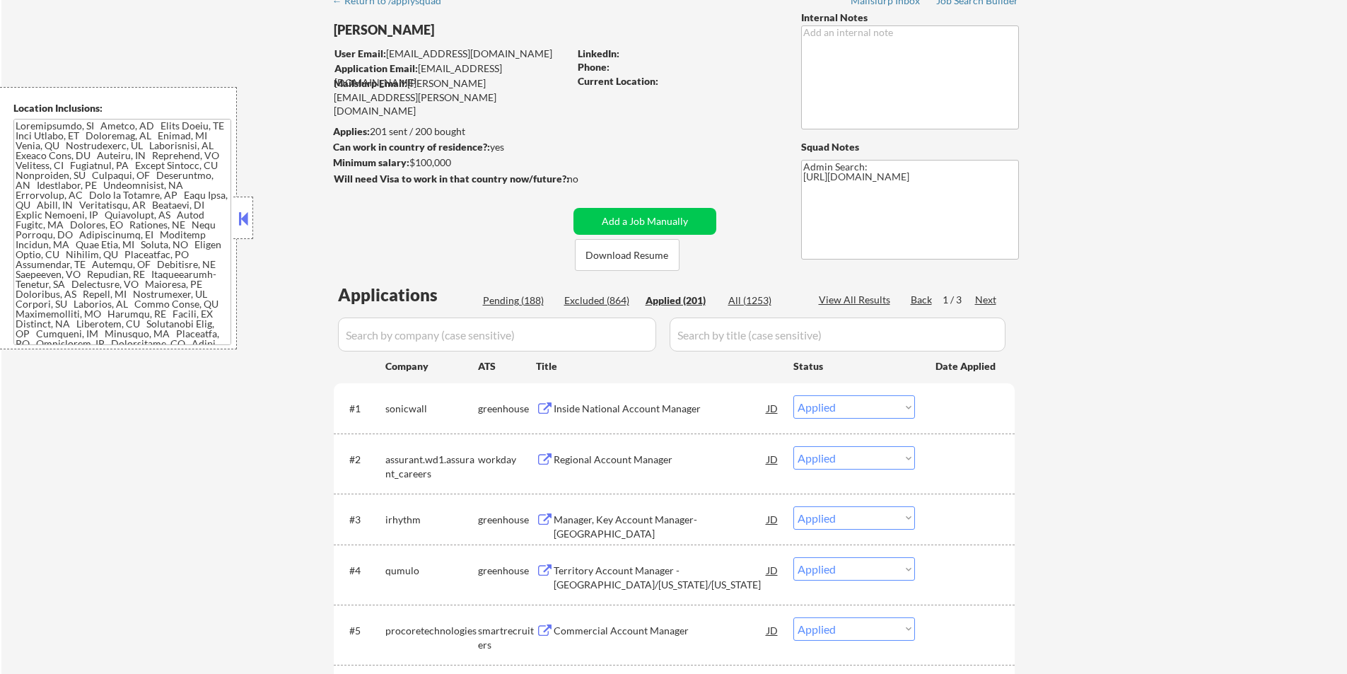
select select ""applied""
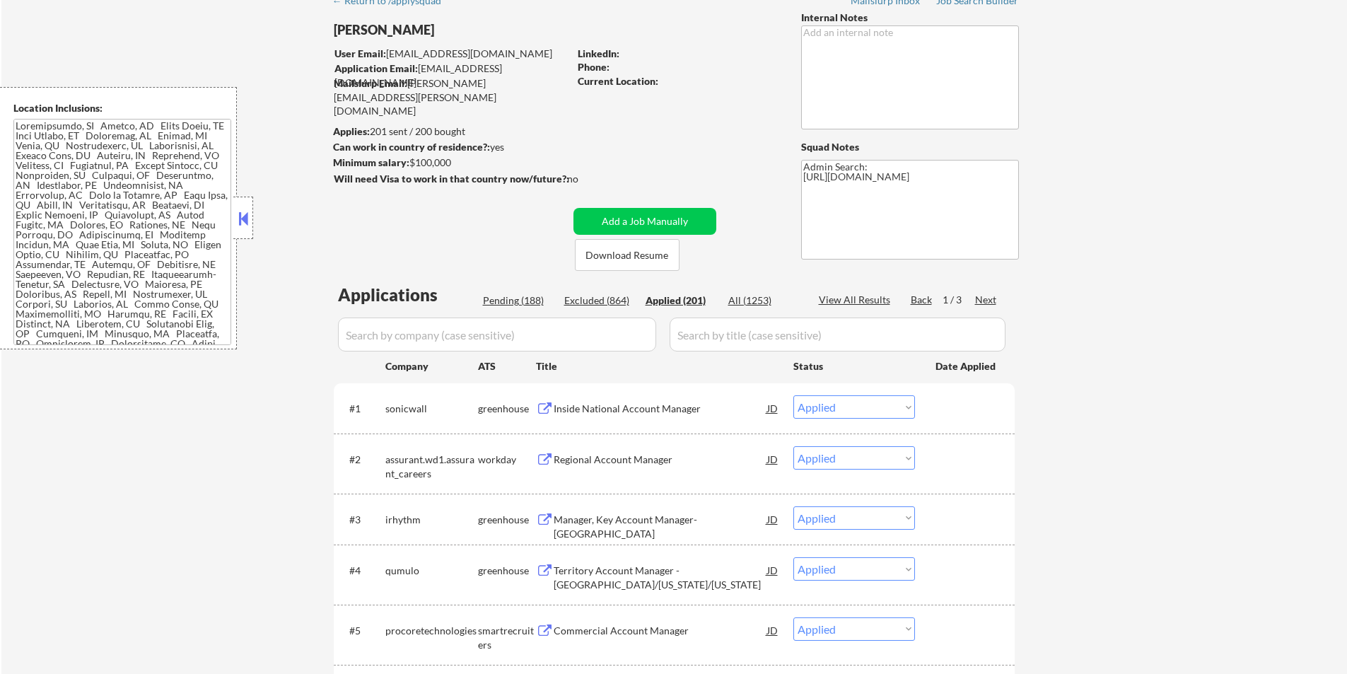
select select ""applied""
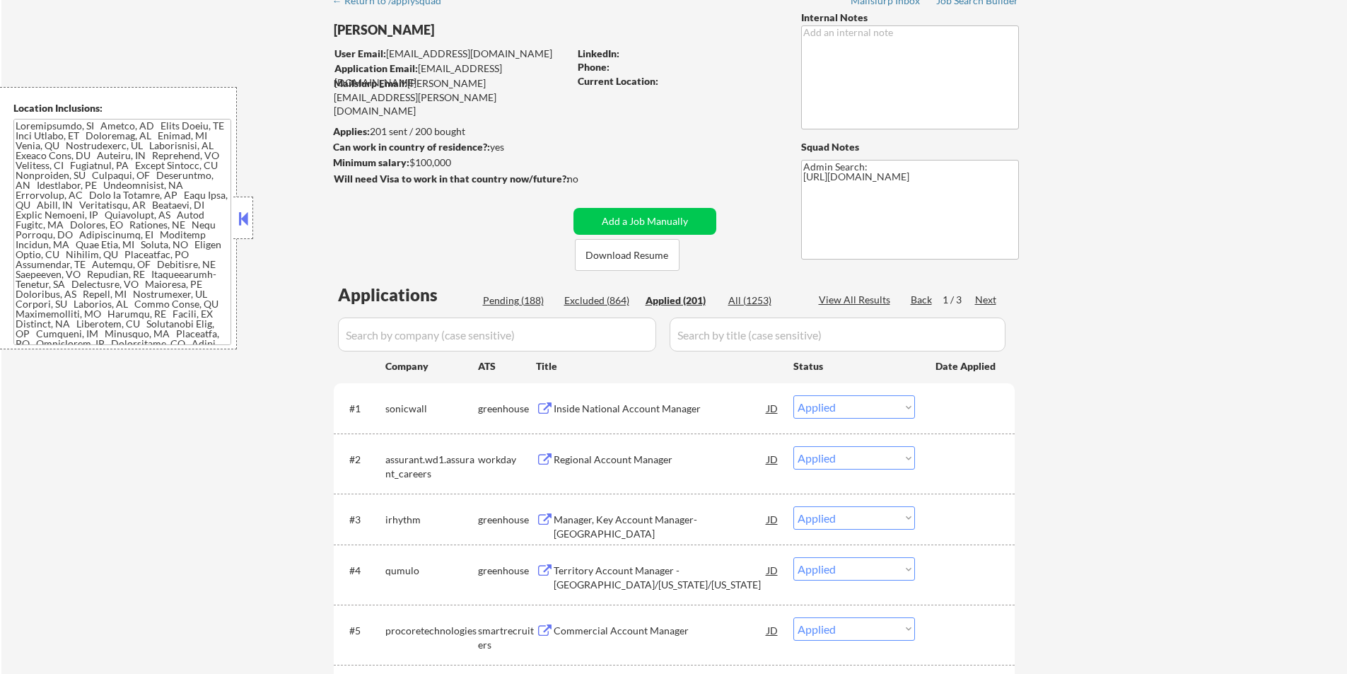
select select ""applied""
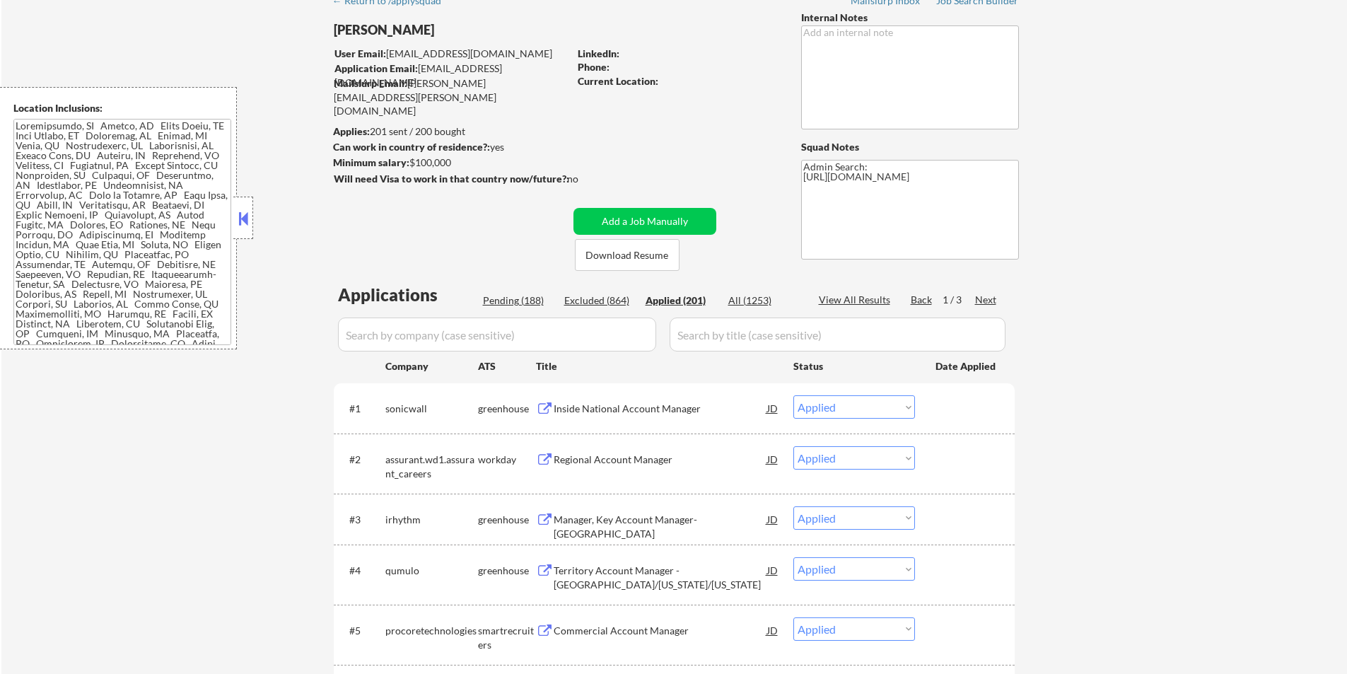
select select ""applied""
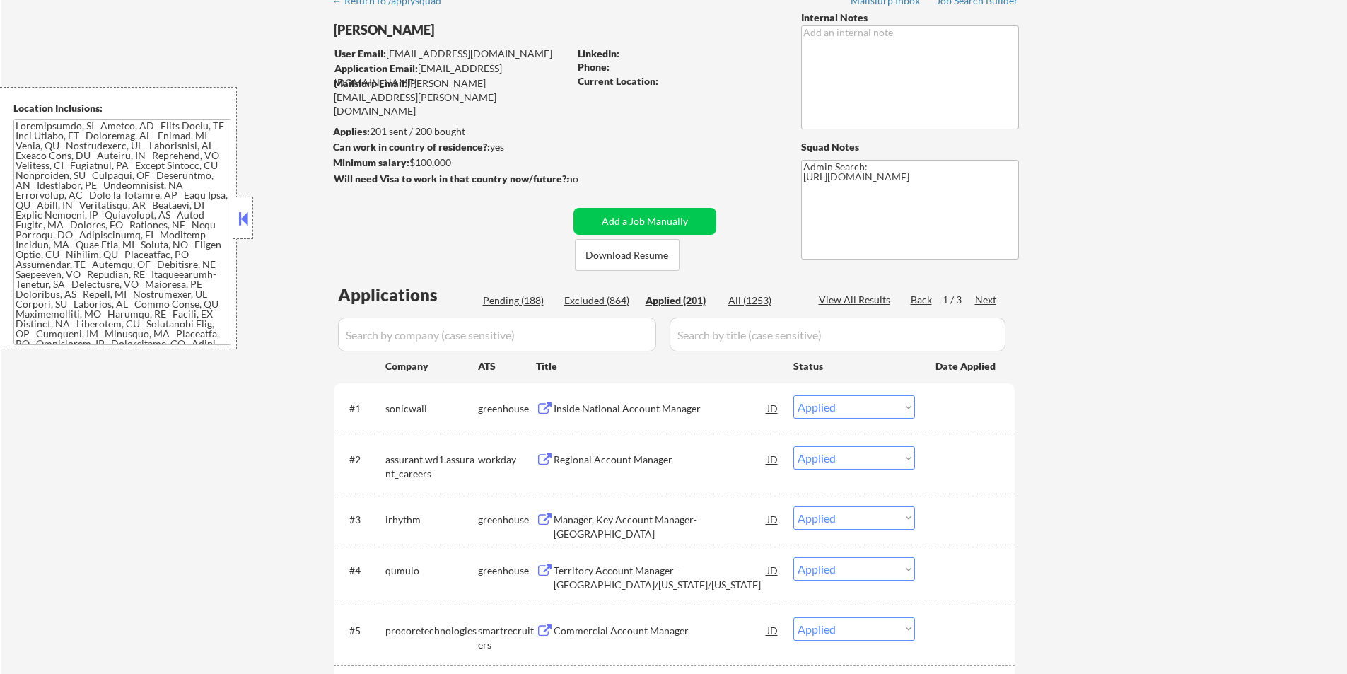
select select ""applied""
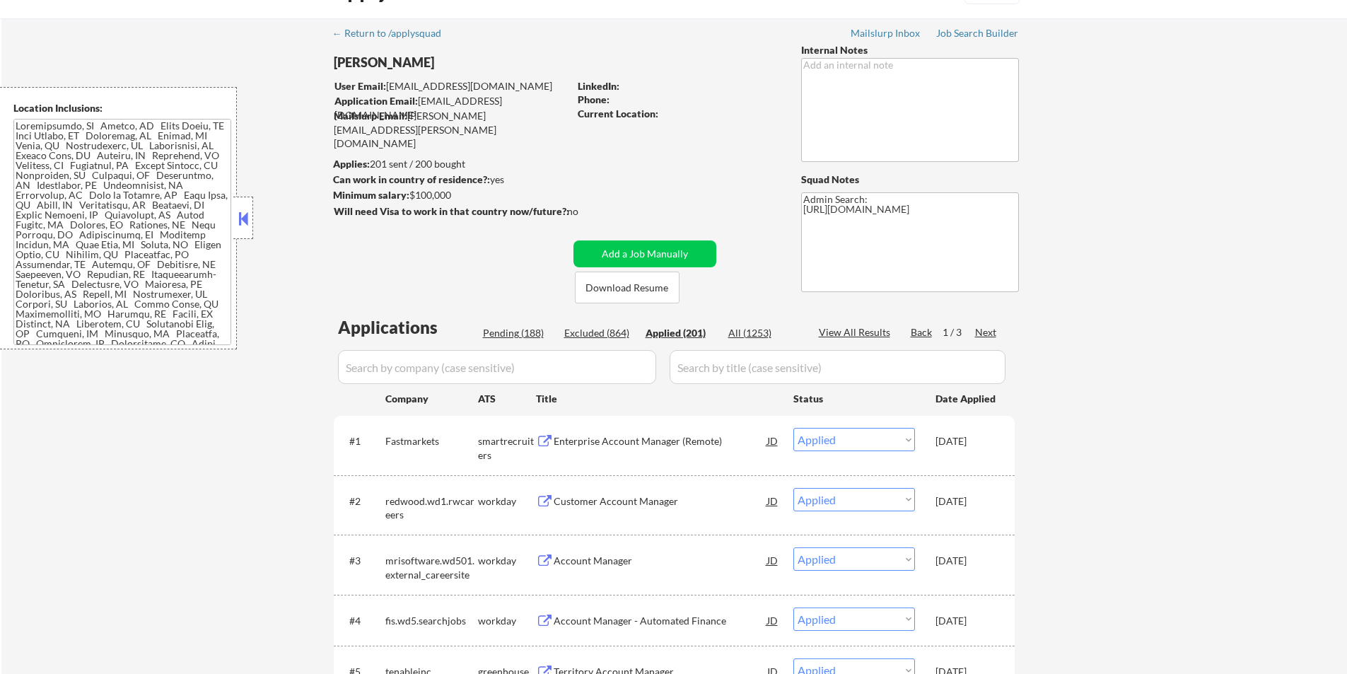
scroll to position [0, 0]
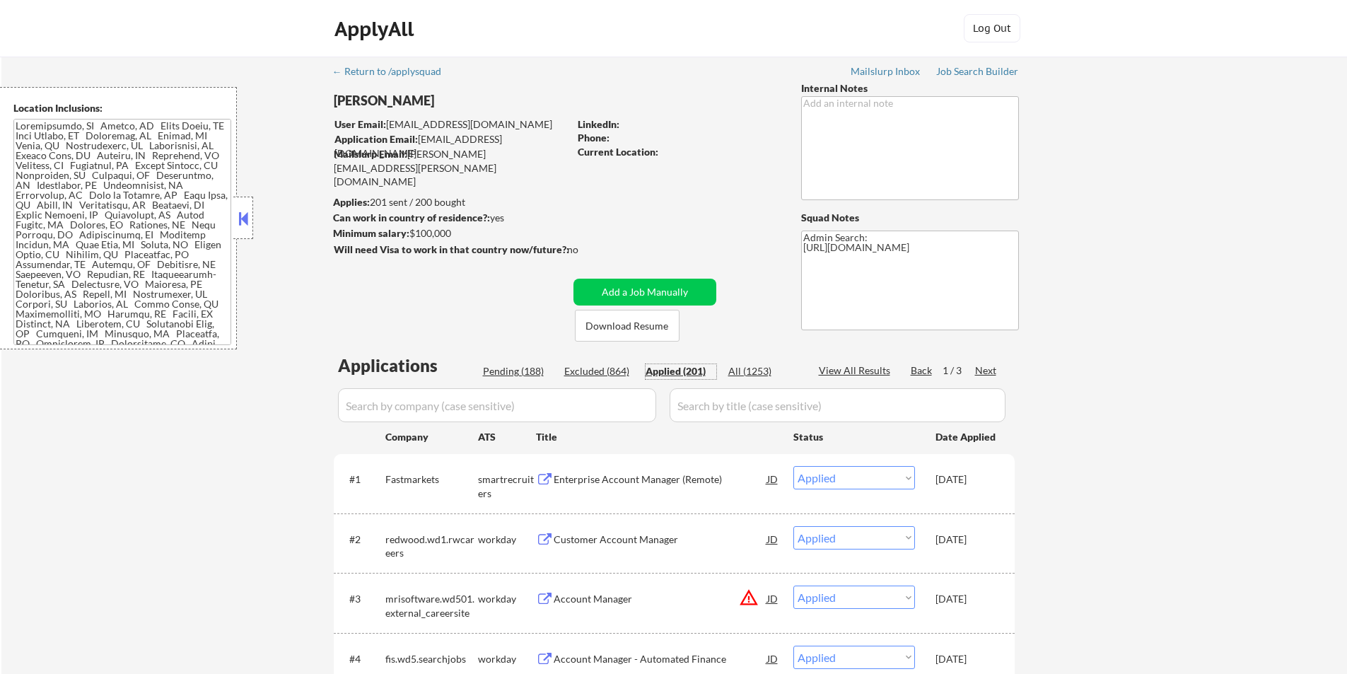
click at [435, 407] on input "input" at bounding box center [497, 405] width 318 height 34
paste input "[PERSON_NAME]"
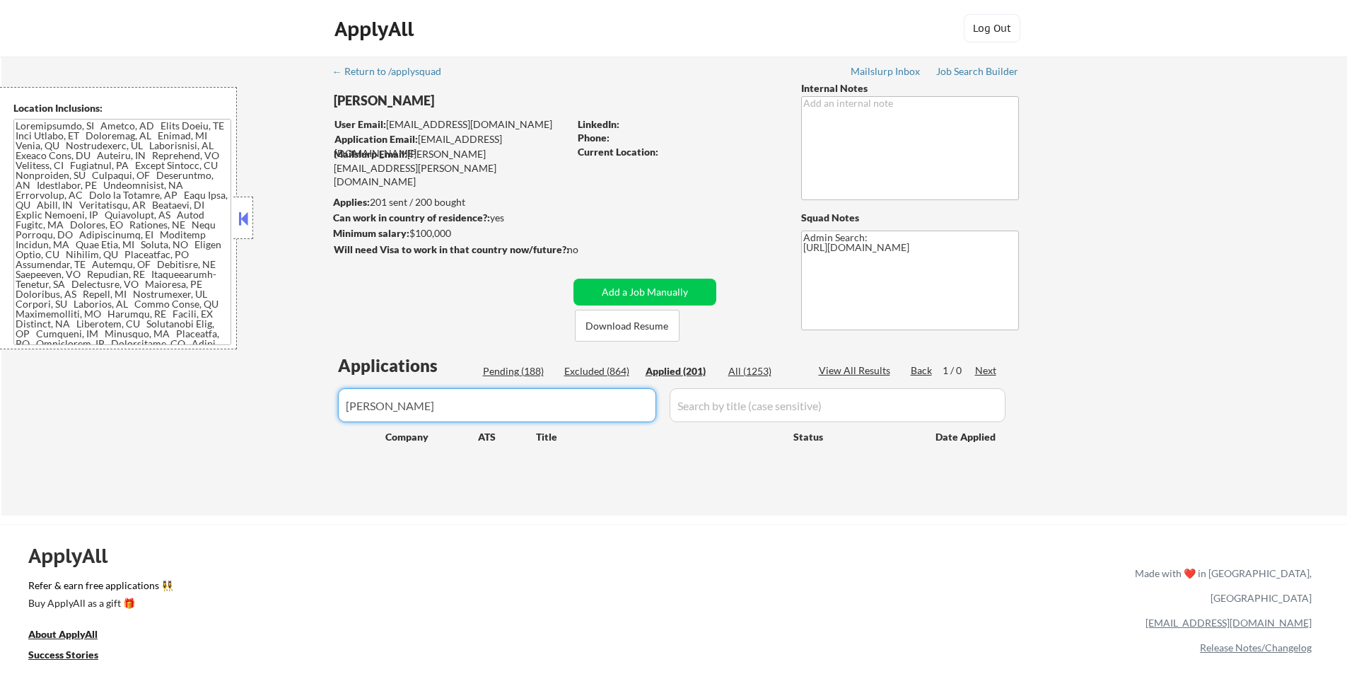
drag, startPoint x: 437, startPoint y: 398, endPoint x: 344, endPoint y: 415, distance: 94.8
click at [344, 415] on input "input" at bounding box center [497, 405] width 318 height 34
